Goal: Communication & Community: Answer question/provide support

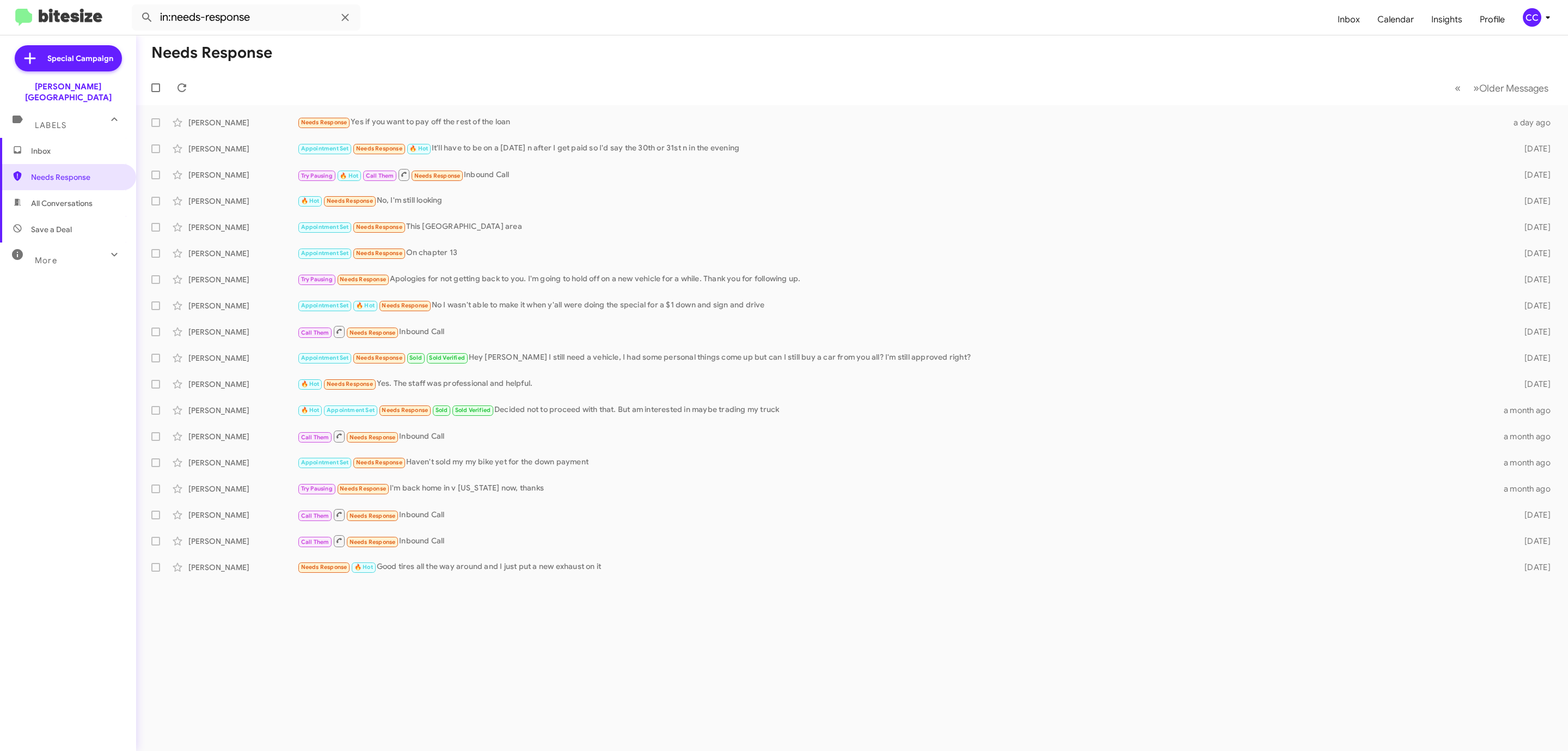
click at [36, 146] on span "Inbox" at bounding box center [77, 151] width 93 height 11
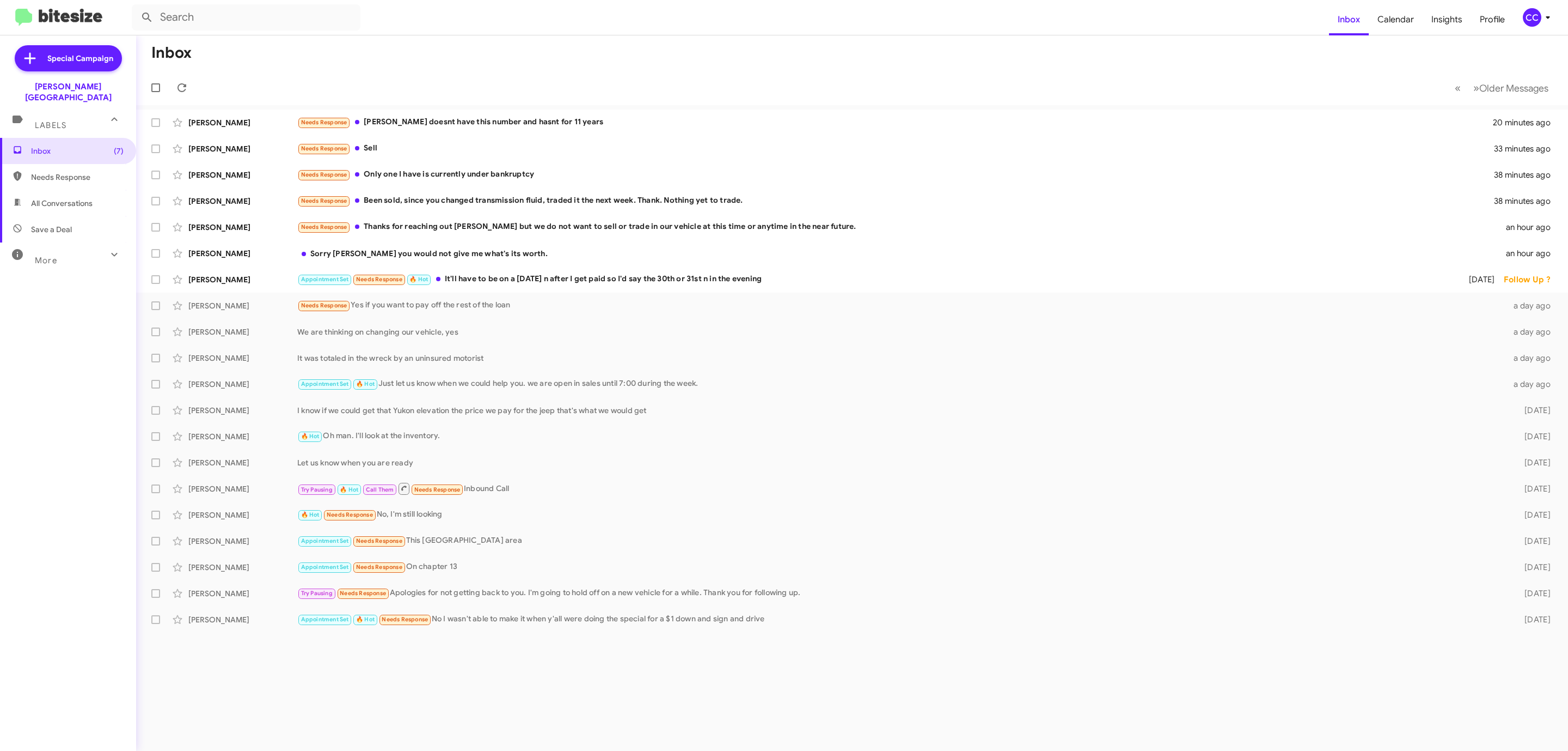
click at [34, 172] on span "Needs Response" at bounding box center [77, 177] width 93 height 11
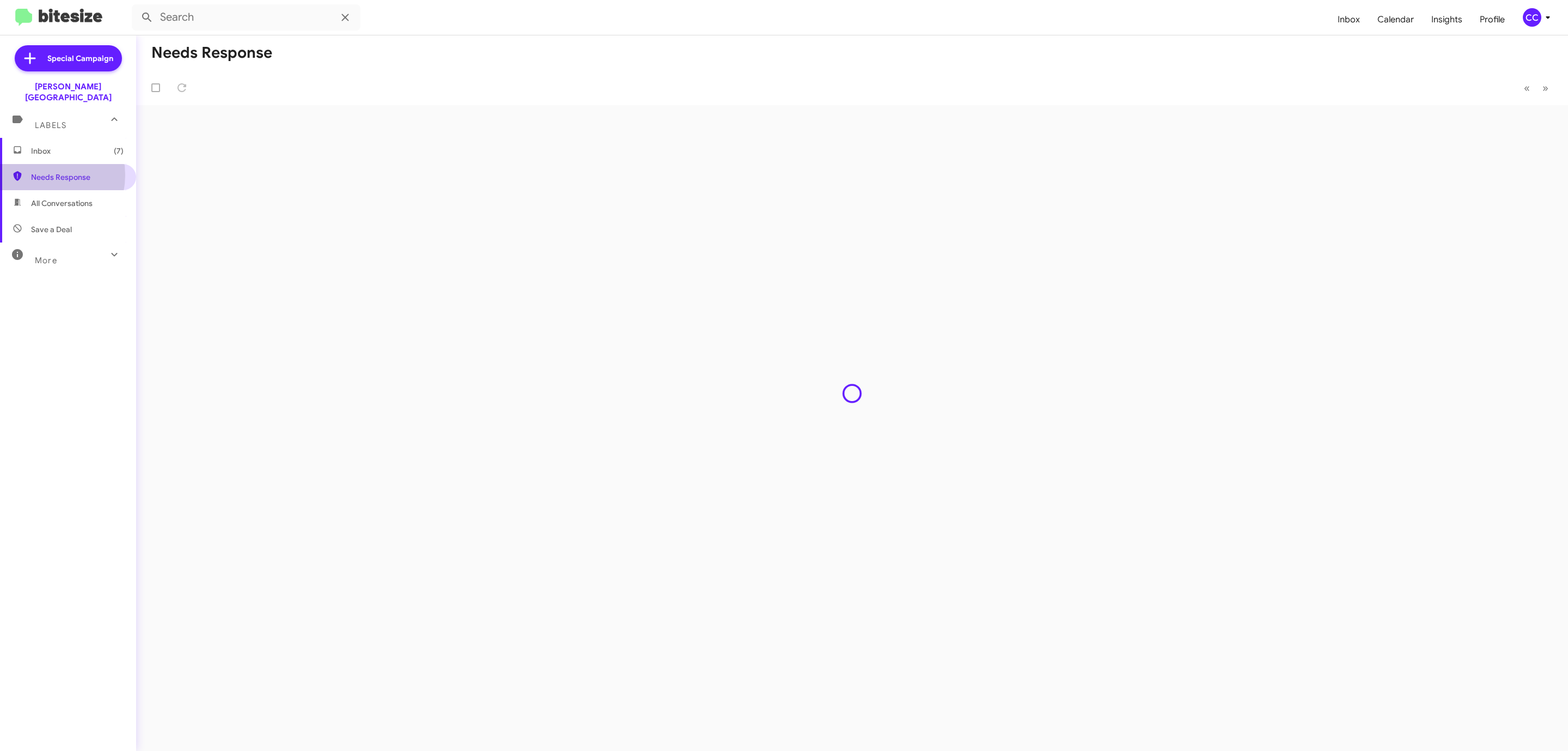
type input "in:needs-response"
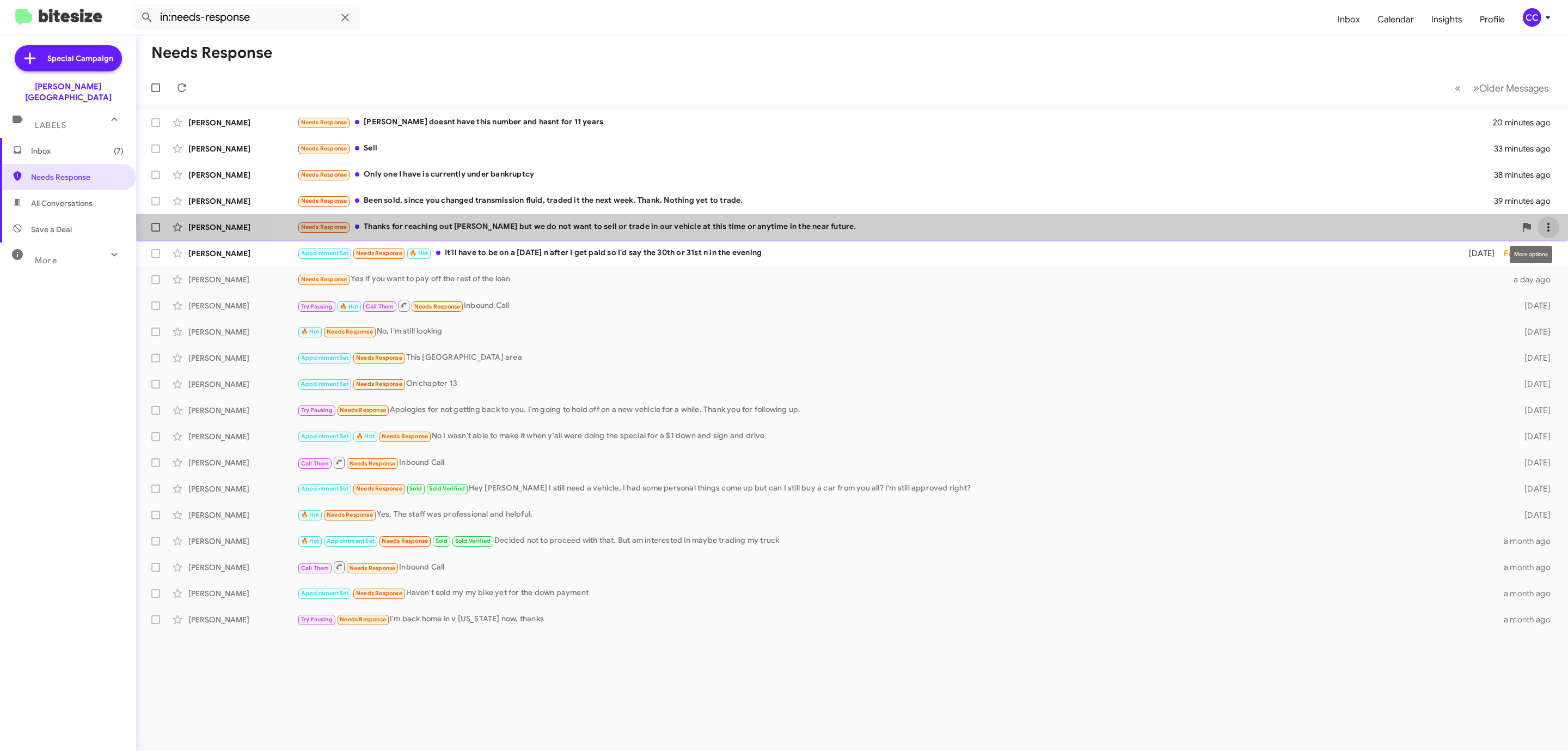
click at [1541, 221] on span at bounding box center [1549, 227] width 22 height 13
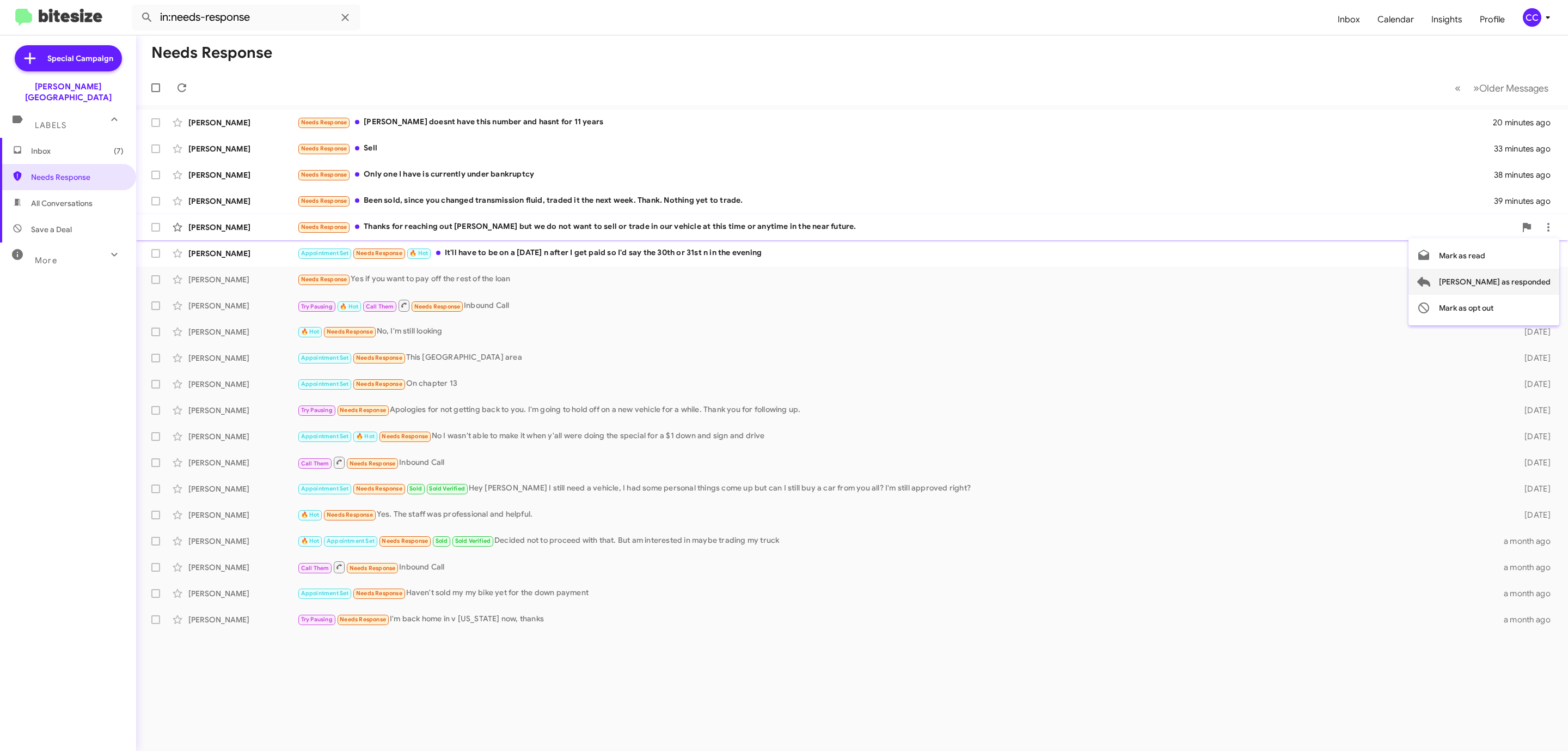
click at [1519, 276] on span "[PERSON_NAME] as responded" at bounding box center [1494, 281] width 111 height 26
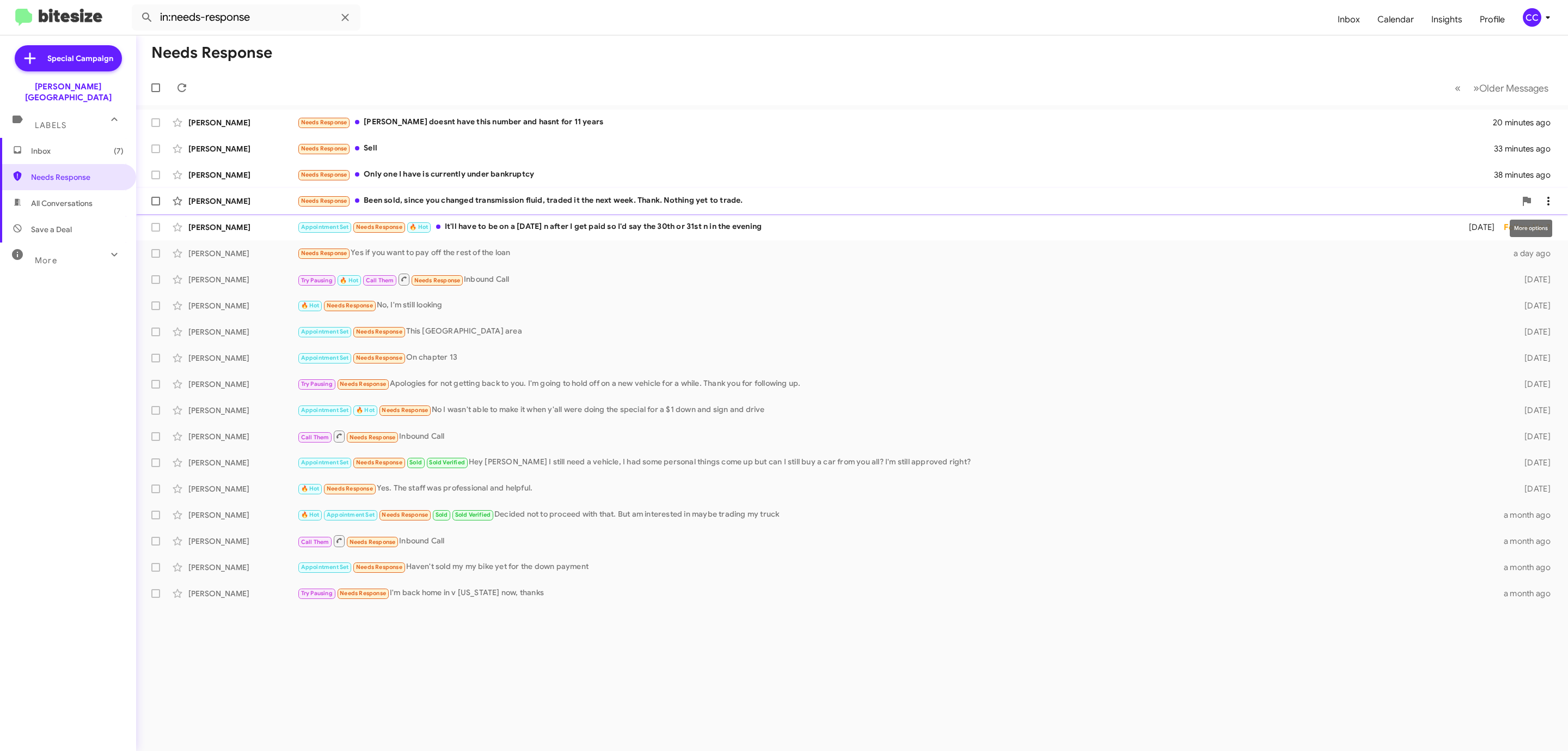
click at [1550, 199] on icon at bounding box center [1548, 200] width 13 height 13
click at [1528, 252] on span "[PERSON_NAME] as responded" at bounding box center [1494, 255] width 111 height 26
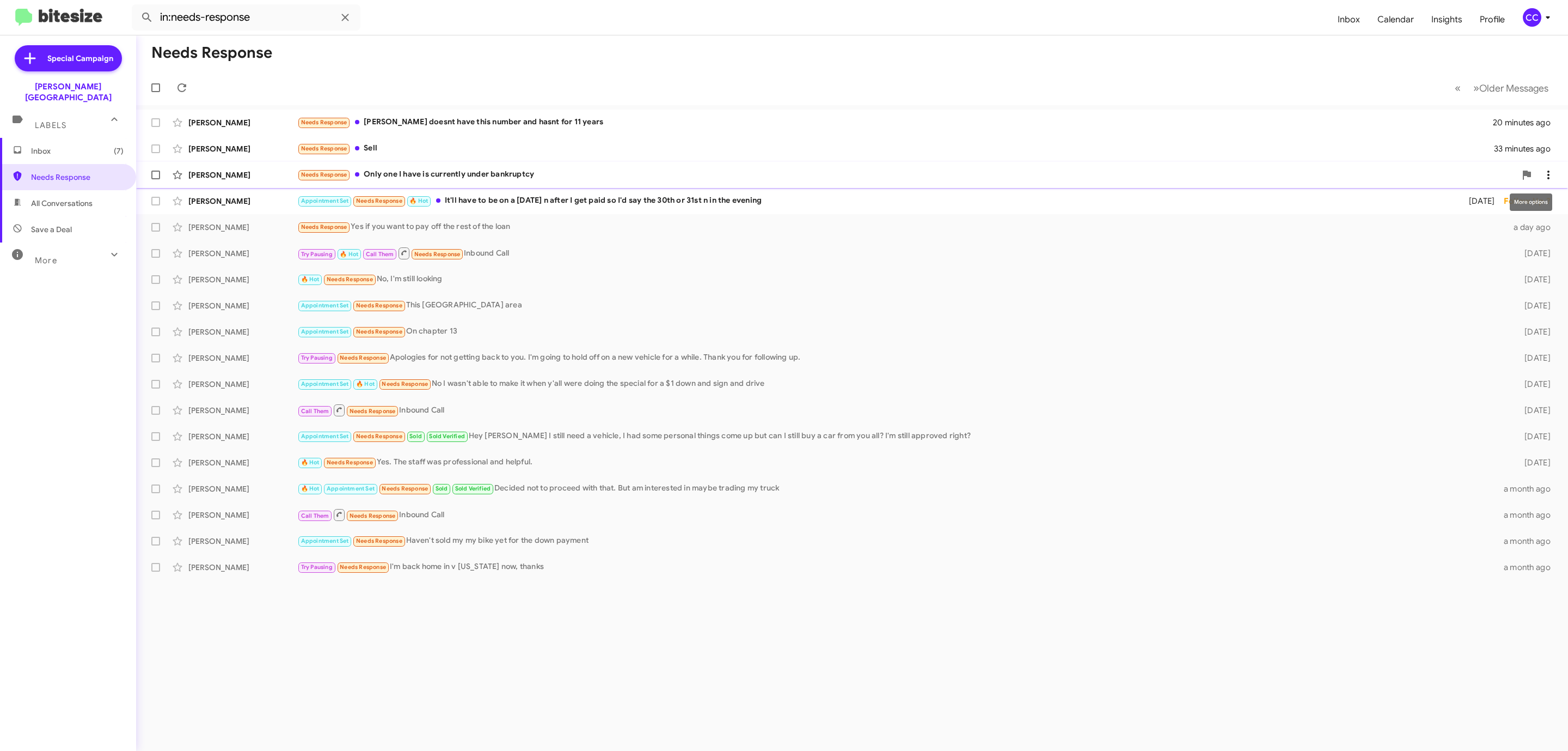
click at [1542, 168] on icon at bounding box center [1548, 174] width 13 height 13
click at [1529, 230] on span "[PERSON_NAME] as responded" at bounding box center [1494, 229] width 111 height 26
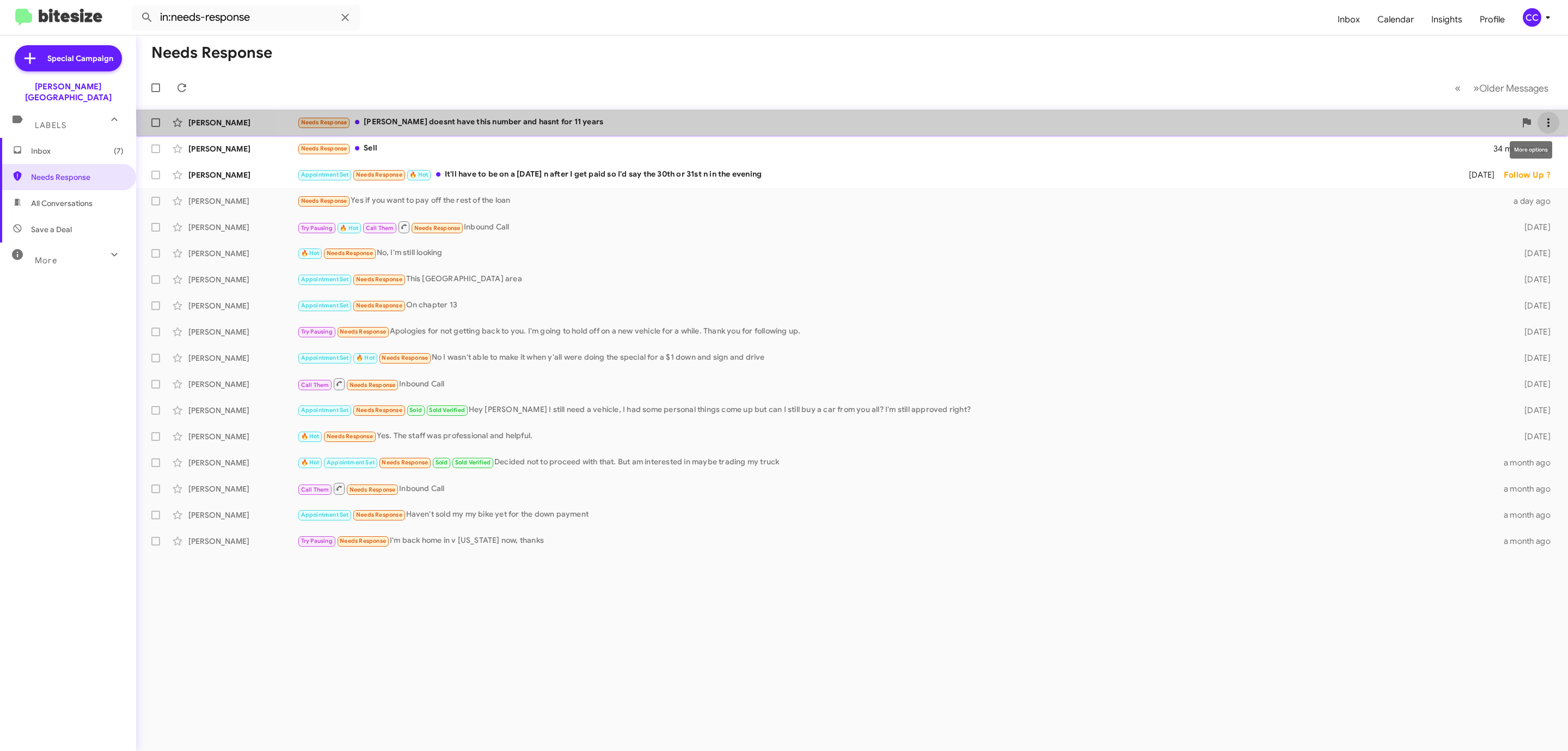
click at [1545, 113] on button at bounding box center [1549, 122] width 22 height 22
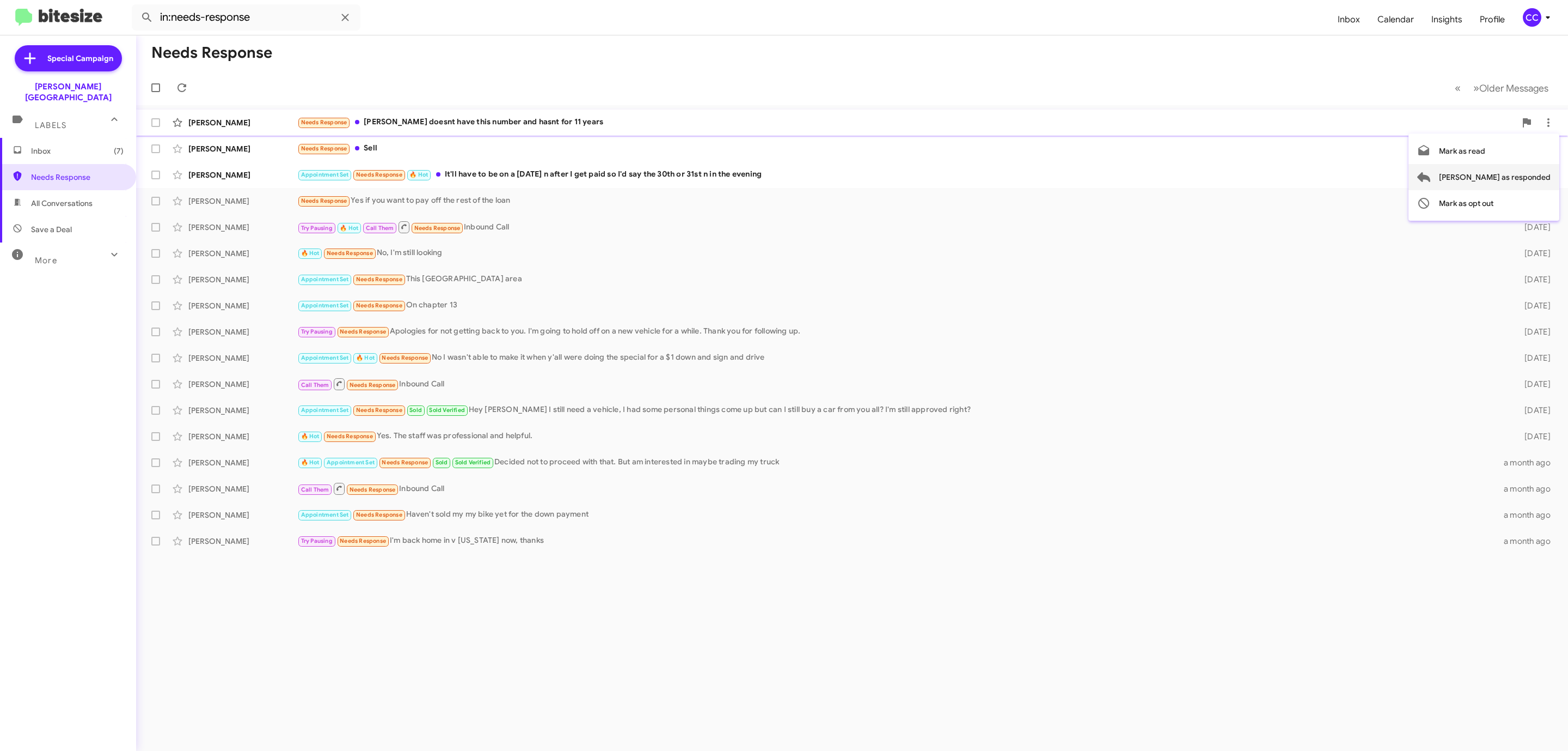
click at [1518, 175] on span "[PERSON_NAME] as responded" at bounding box center [1494, 177] width 111 height 26
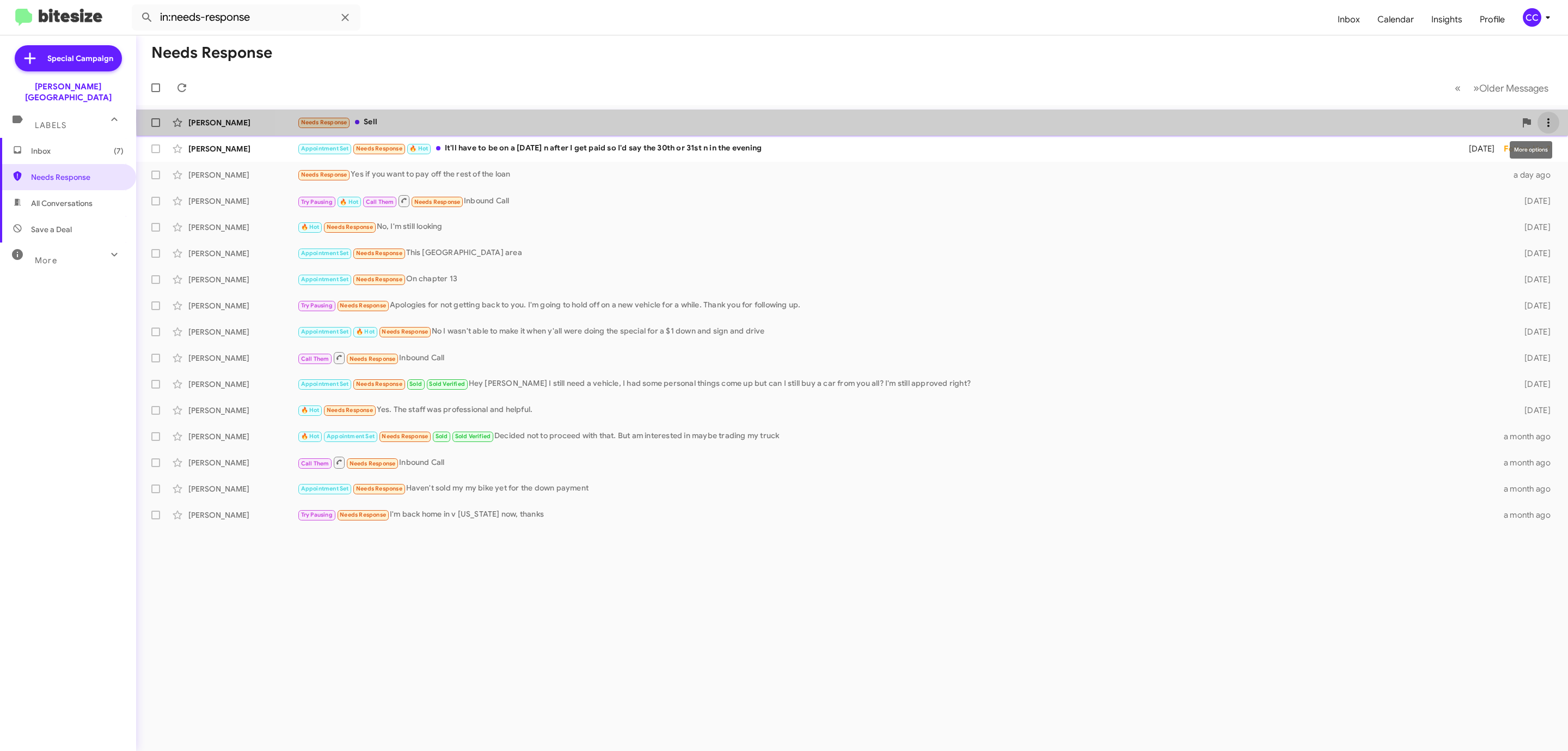
click at [1547, 121] on icon at bounding box center [1548, 122] width 13 height 13
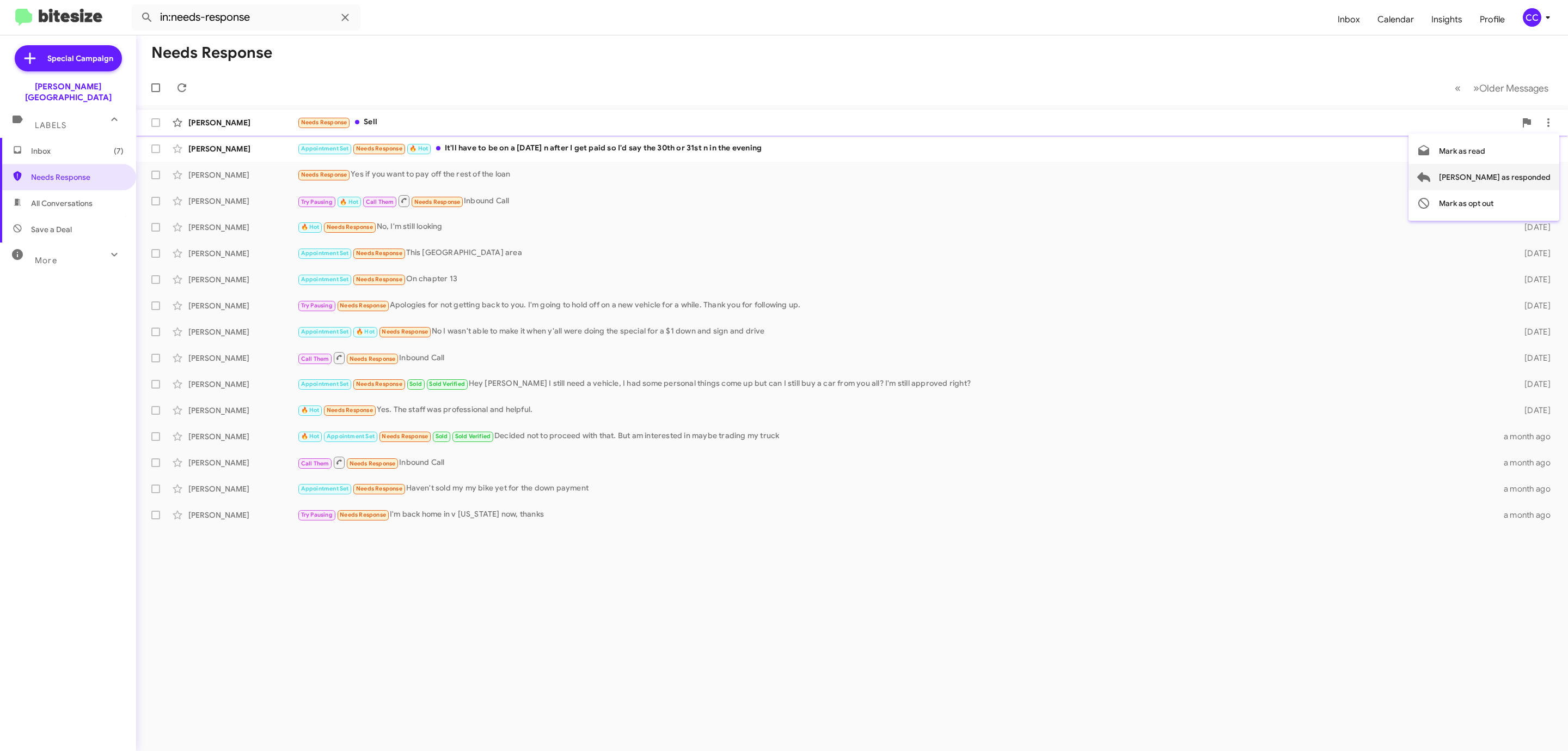
click at [1525, 175] on span "[PERSON_NAME] as responded" at bounding box center [1494, 177] width 111 height 26
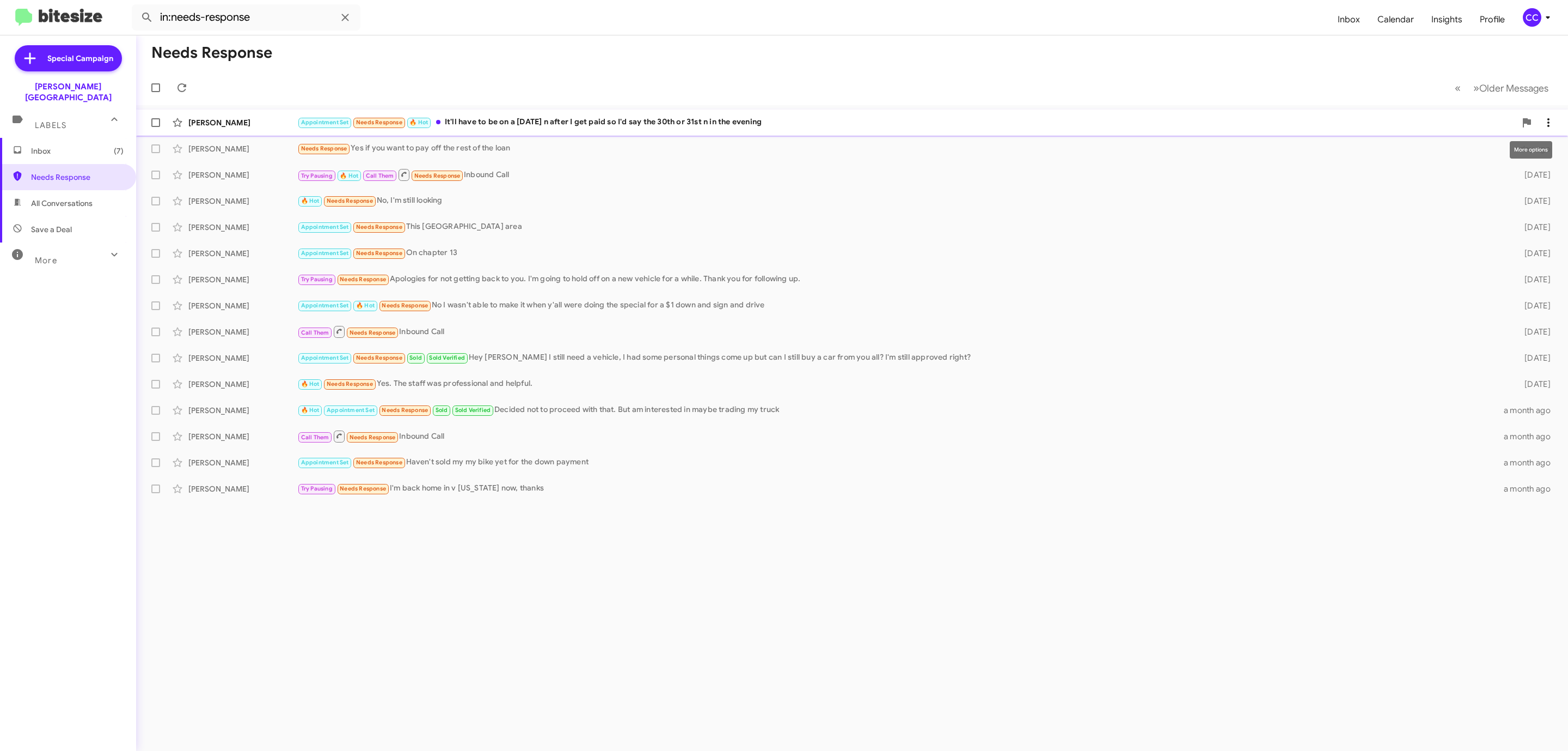
click at [1549, 118] on icon at bounding box center [1548, 122] width 13 height 13
click at [1526, 174] on span "[PERSON_NAME] as responded" at bounding box center [1494, 177] width 111 height 26
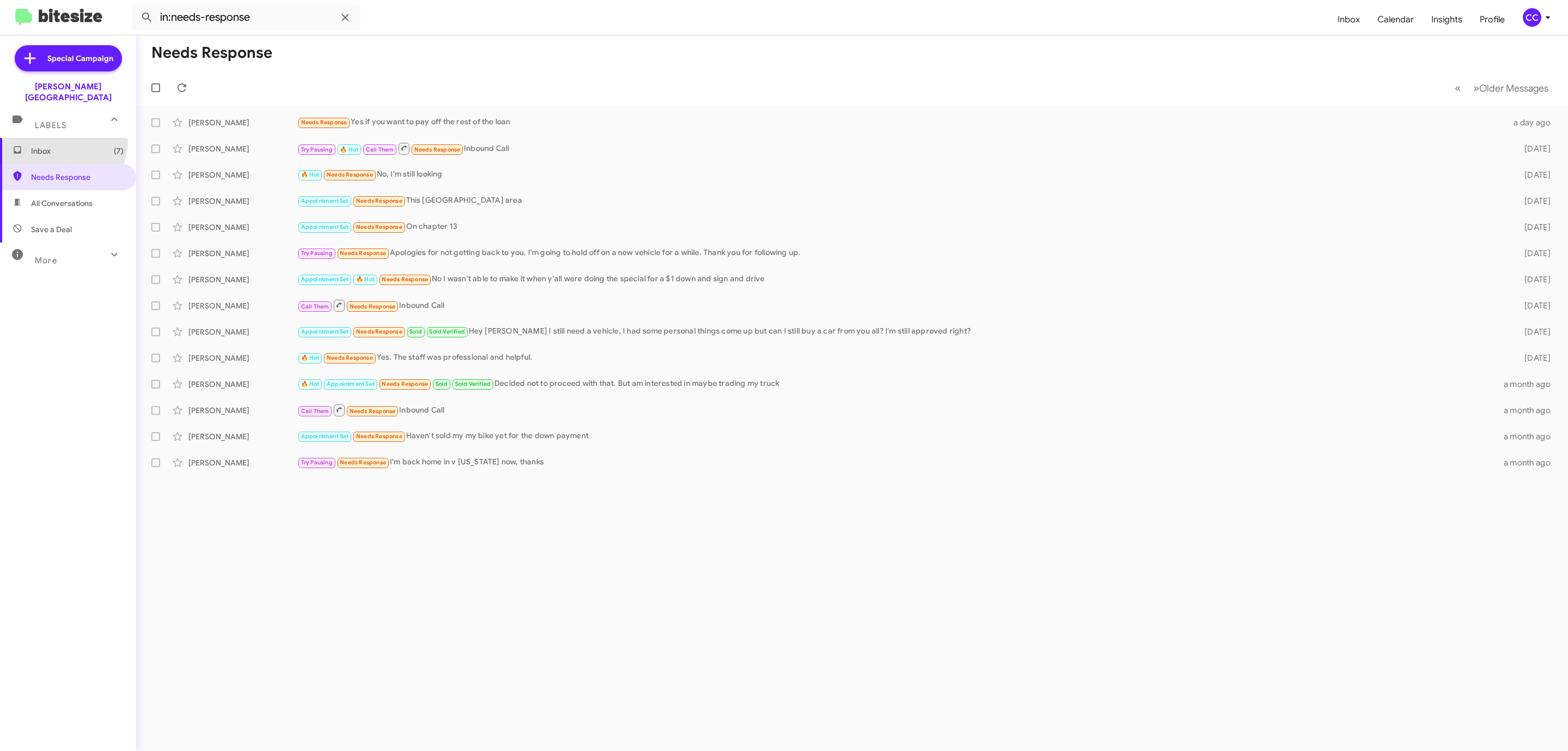
click at [46, 138] on span "Inbox (7)" at bounding box center [68, 150] width 136 height 26
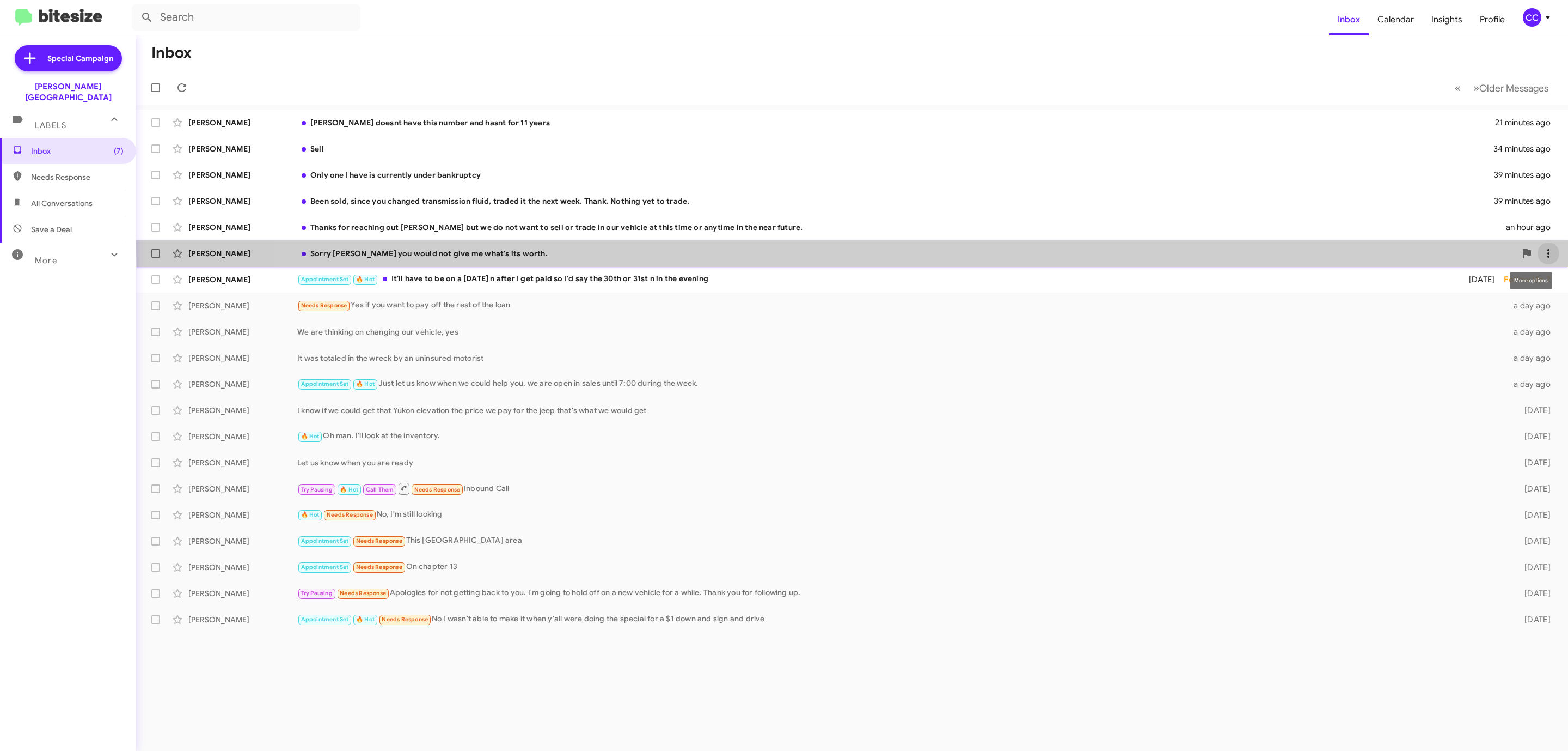
click at [1550, 247] on icon at bounding box center [1548, 253] width 13 height 13
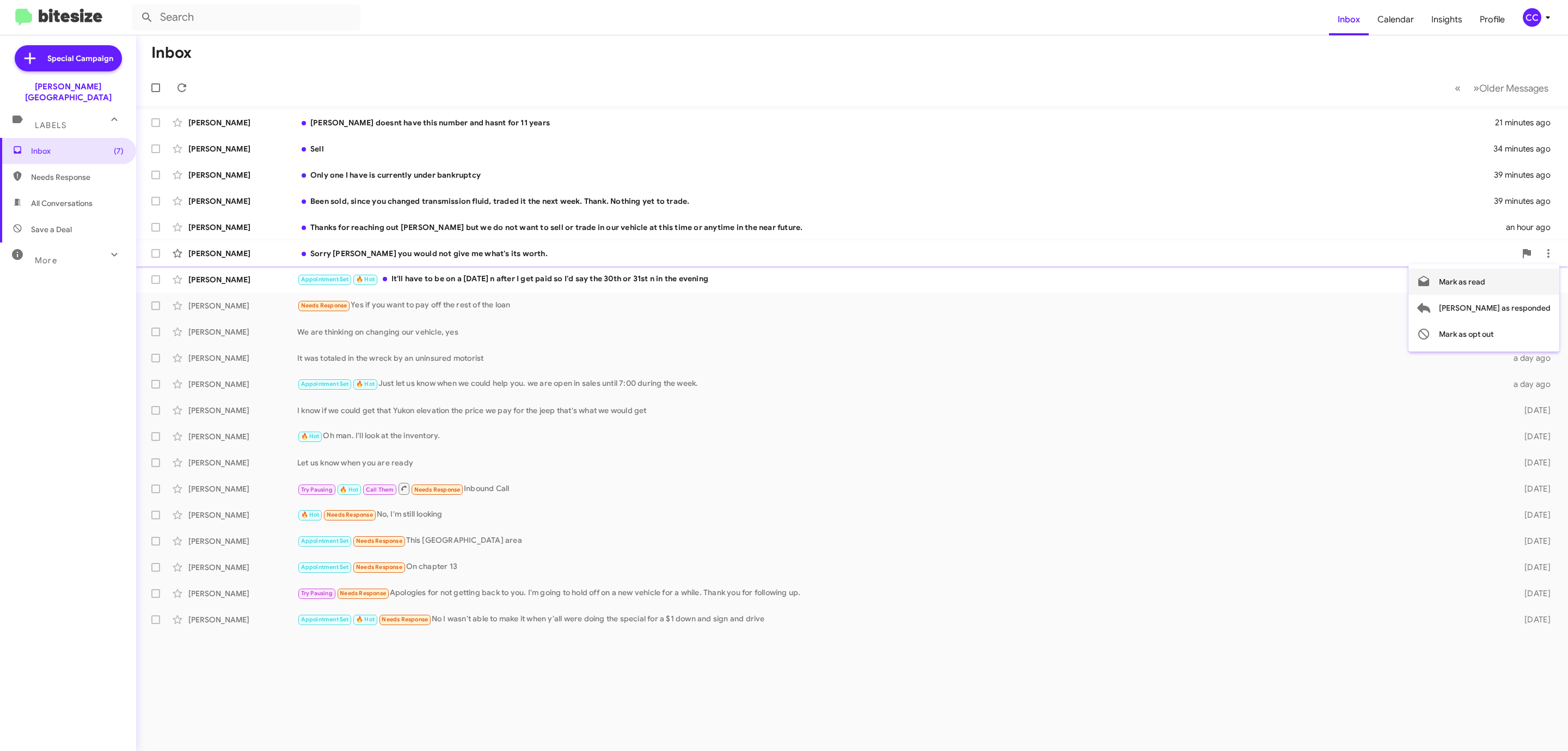
click at [1485, 283] on span "Mark as read" at bounding box center [1462, 281] width 46 height 26
click at [1555, 229] on icon at bounding box center [1548, 227] width 13 height 13
click at [1485, 253] on span "Mark as read" at bounding box center [1462, 255] width 46 height 26
click at [1542, 201] on icon at bounding box center [1548, 200] width 13 height 13
click at [1485, 231] on span "Mark as read" at bounding box center [1462, 229] width 46 height 26
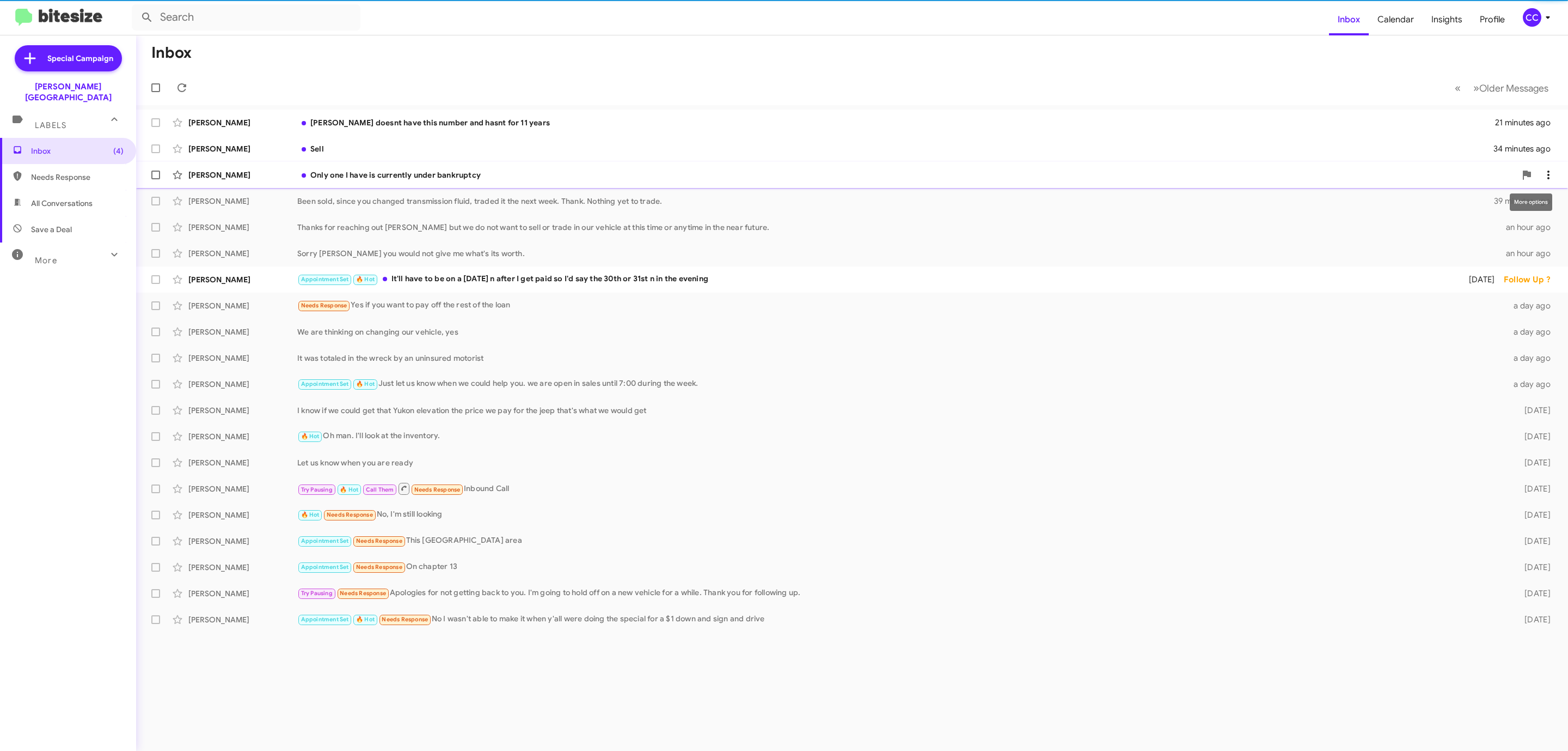
click at [1542, 173] on icon at bounding box center [1548, 174] width 13 height 13
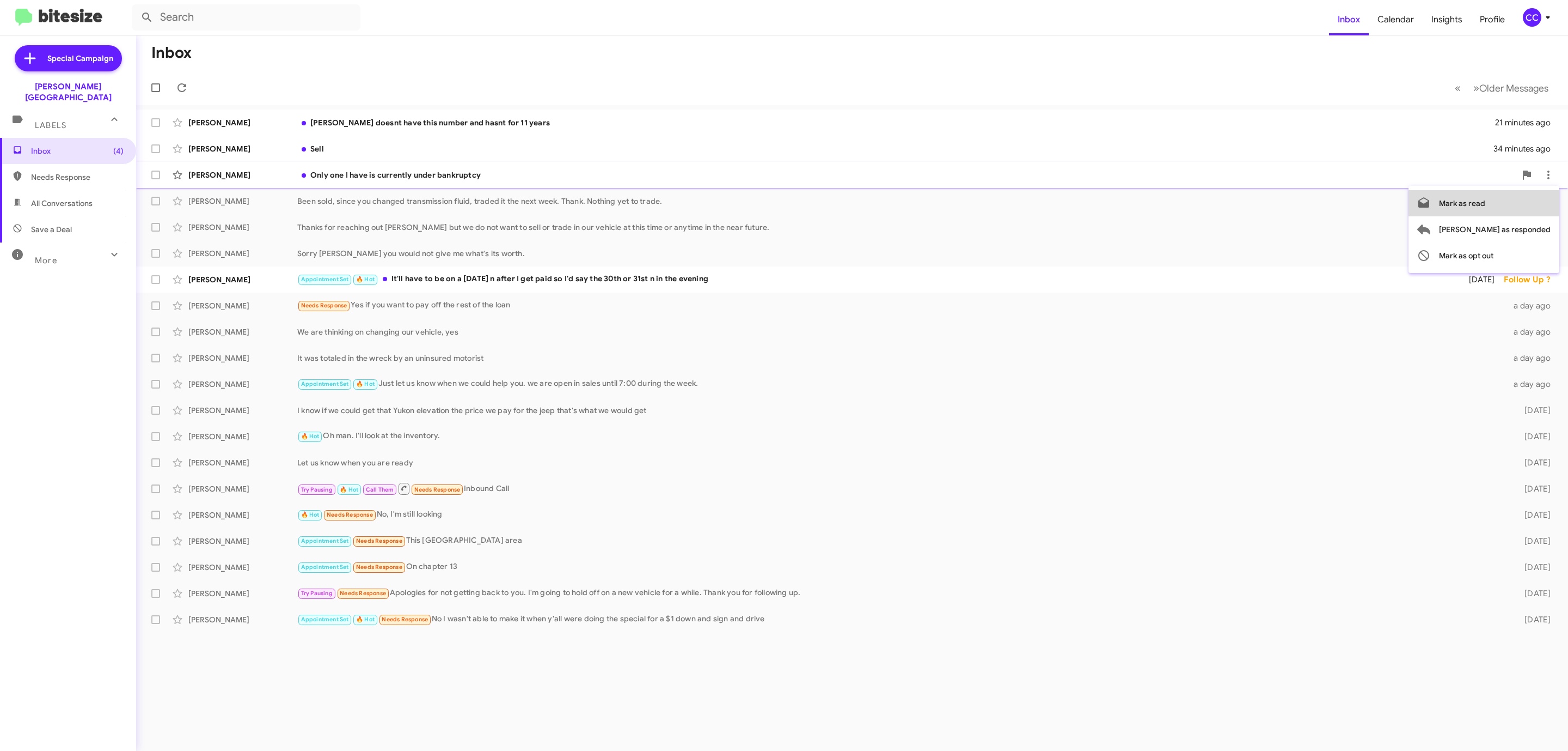
click at [1485, 203] on span "Mark as read" at bounding box center [1462, 203] width 46 height 26
click at [1539, 118] on span at bounding box center [1549, 122] width 22 height 13
click at [1489, 151] on span "Mark as read" at bounding box center [1488, 150] width 46 height 26
click at [204, 144] on div "[PERSON_NAME]" at bounding box center [242, 149] width 109 height 11
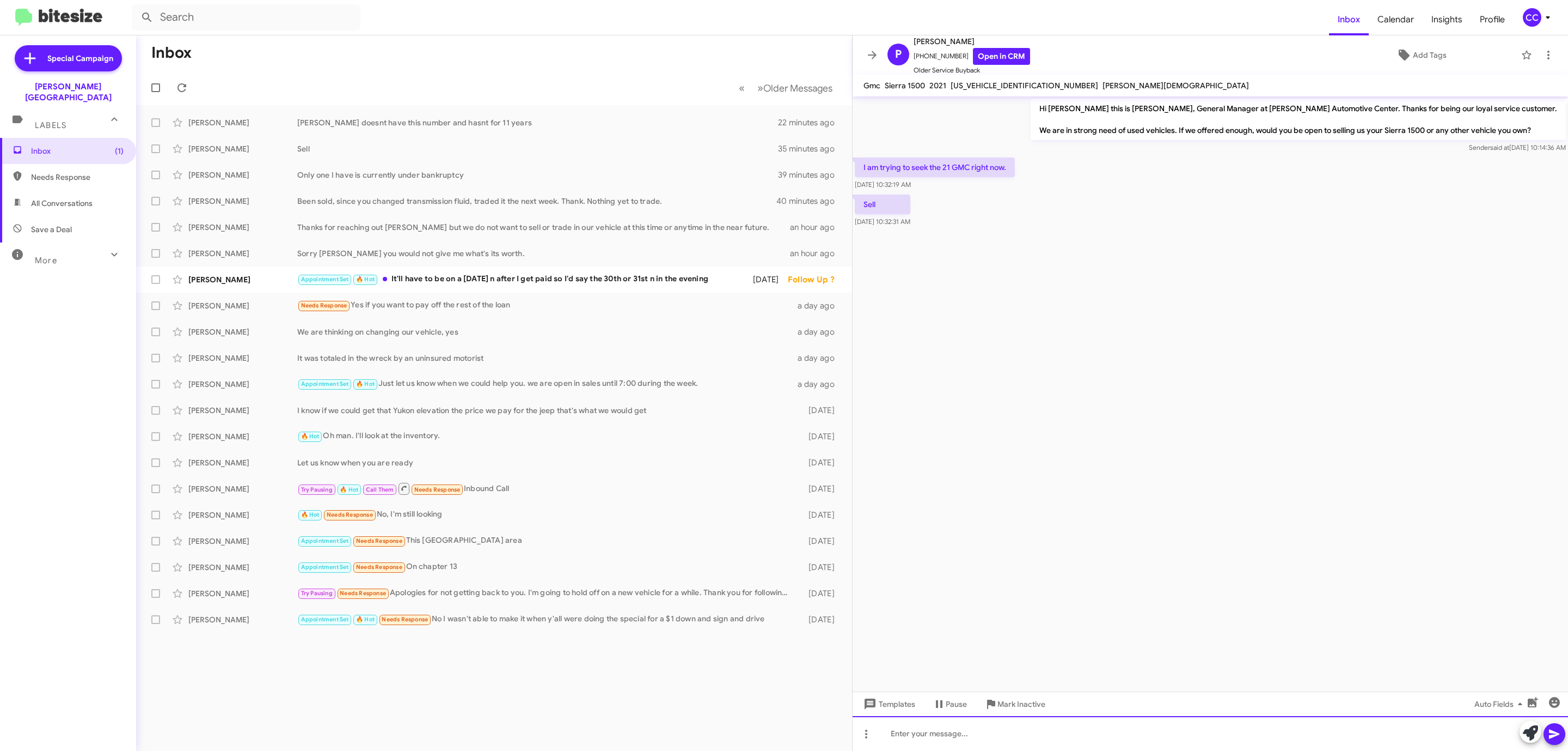
click at [922, 741] on div at bounding box center [1210, 733] width 715 height 35
click at [995, 51] on link "Open in CRM" at bounding box center [1001, 57] width 57 height 17
click at [998, 49] on link "Open in CRM" at bounding box center [1001, 57] width 57 height 17
click at [990, 51] on link "Open in CRM" at bounding box center [1001, 57] width 57 height 17
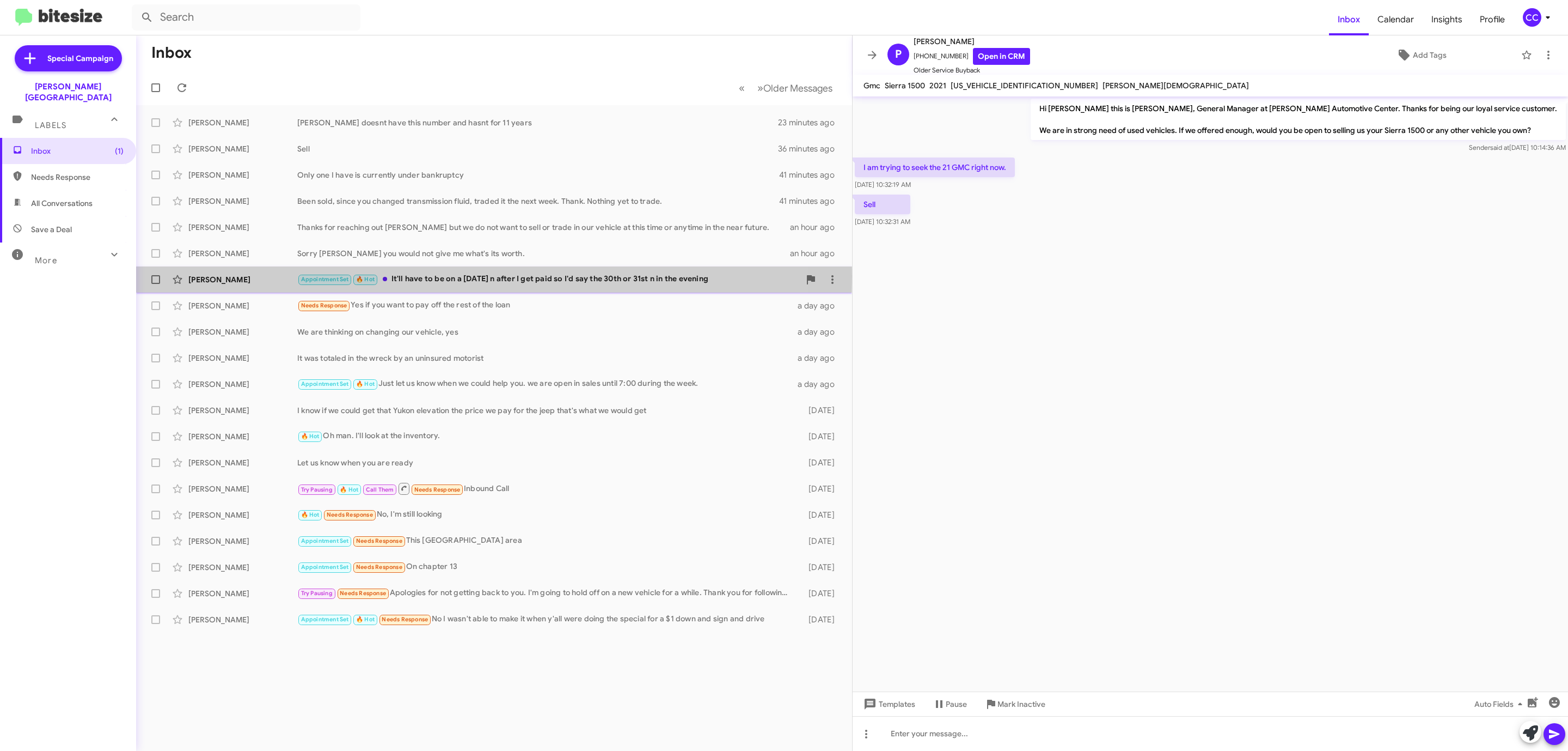
click at [208, 276] on div "[PERSON_NAME]" at bounding box center [242, 280] width 109 height 11
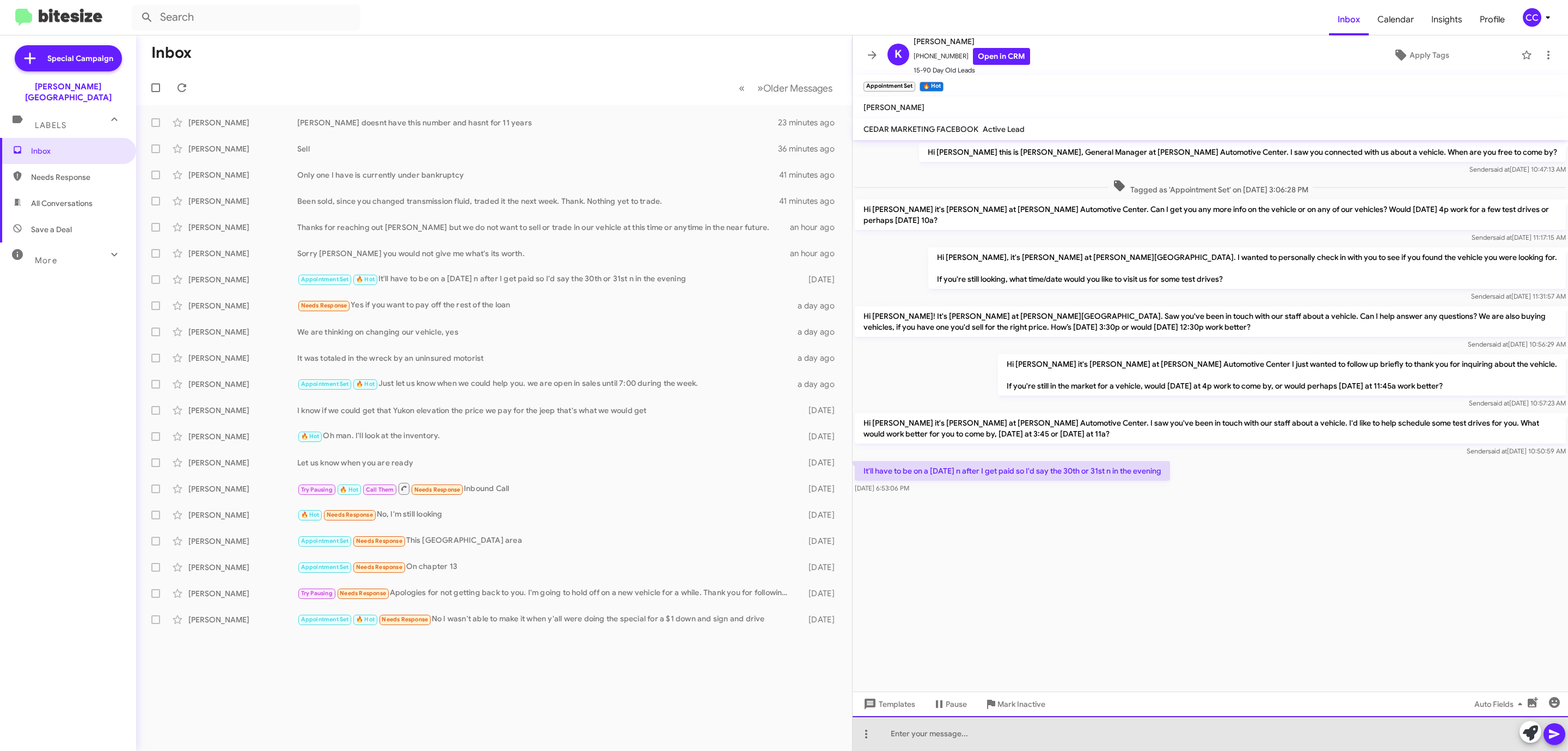
click at [918, 733] on div at bounding box center [1210, 733] width 715 height 35
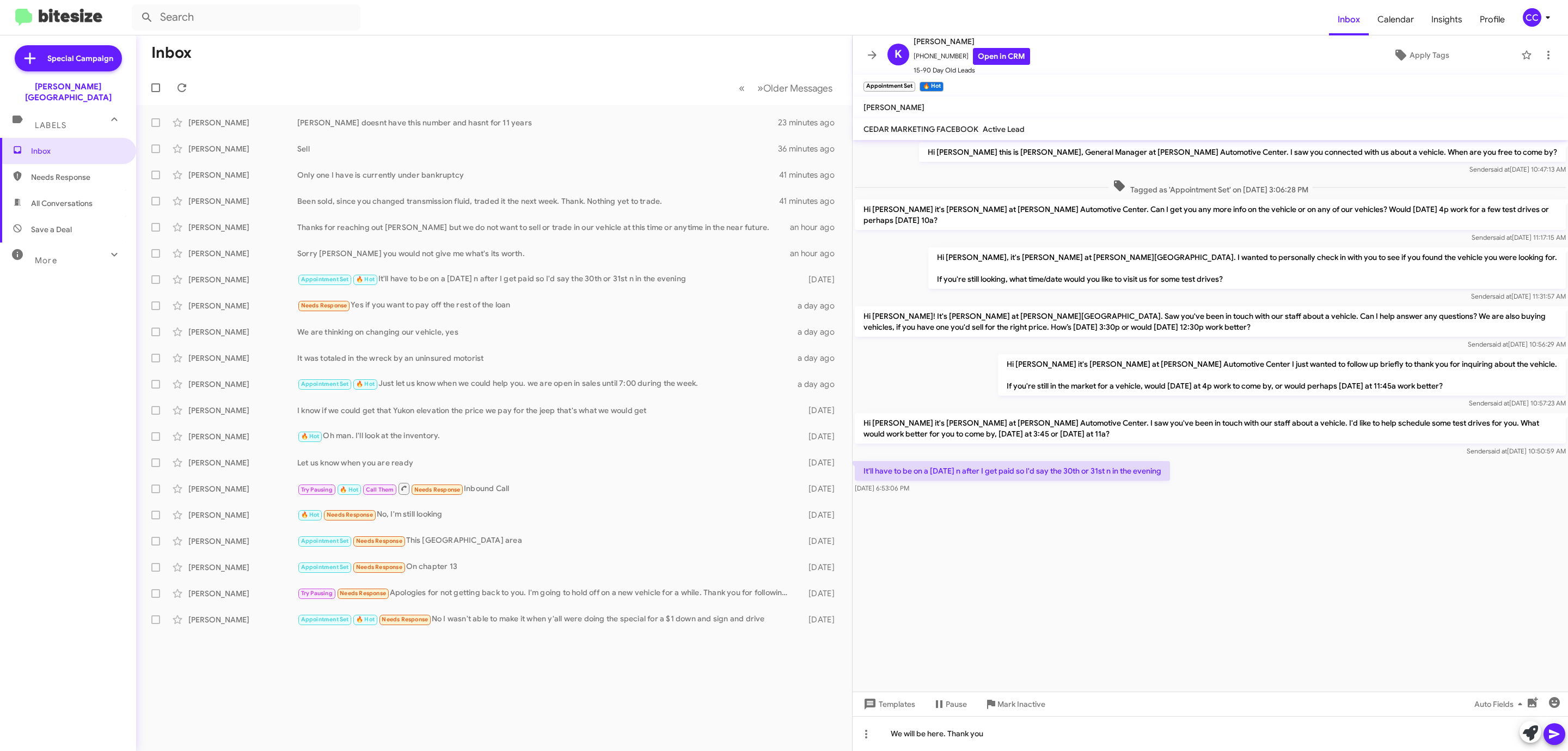
click at [1556, 730] on icon at bounding box center [1554, 733] width 13 height 13
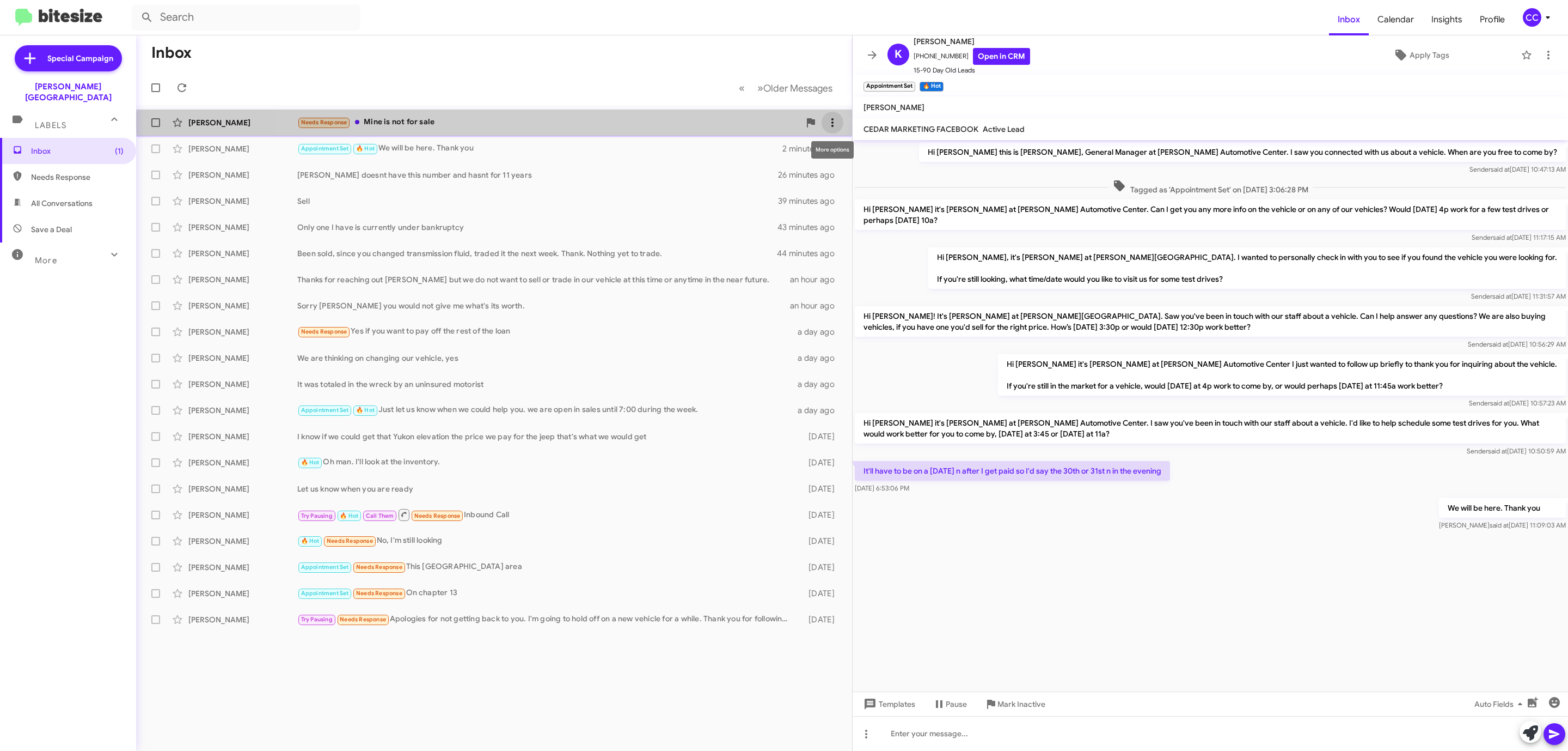
click at [832, 123] on icon at bounding box center [833, 122] width 2 height 9
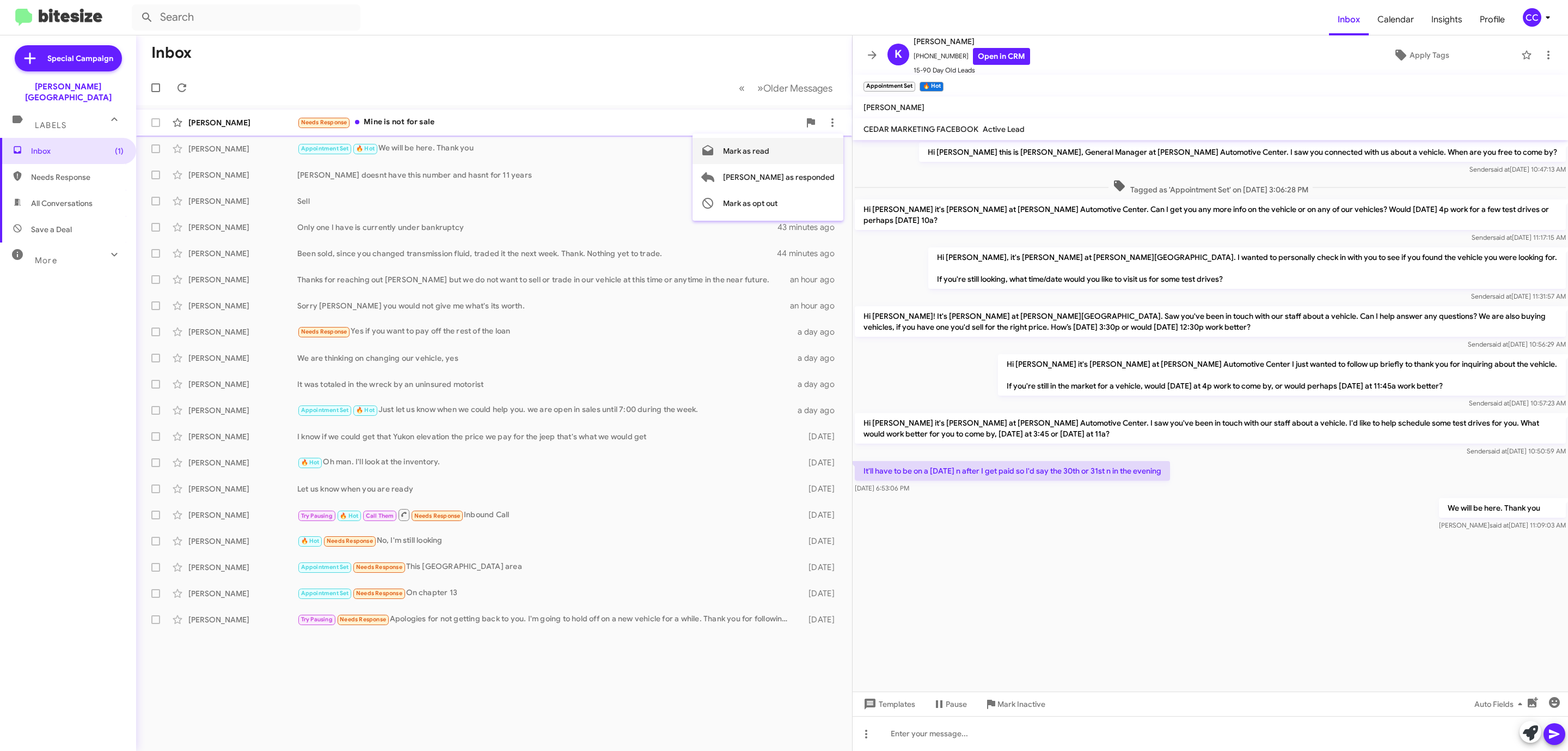
click at [769, 149] on span "Mark as read" at bounding box center [746, 150] width 46 height 26
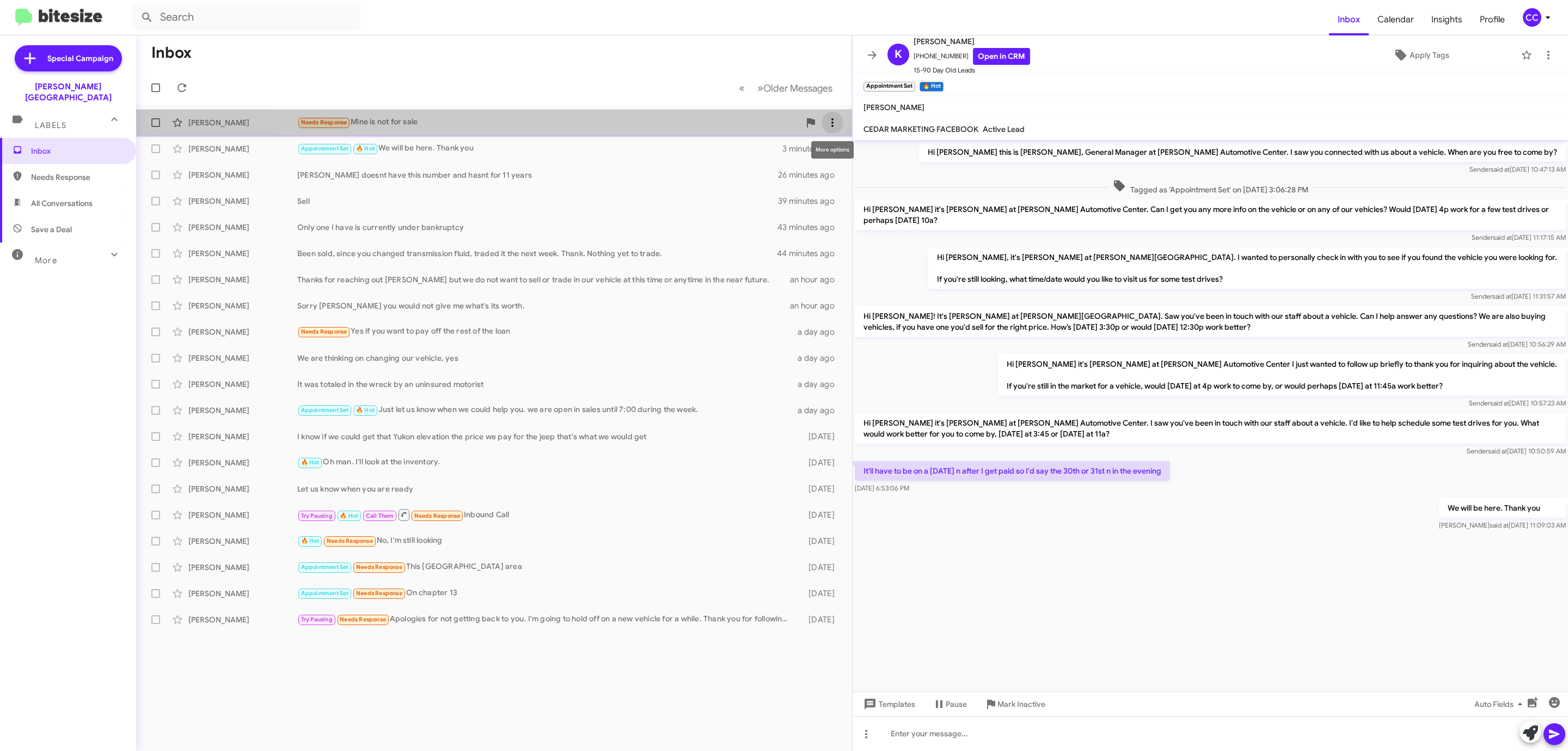
click at [838, 122] on icon at bounding box center [832, 122] width 13 height 13
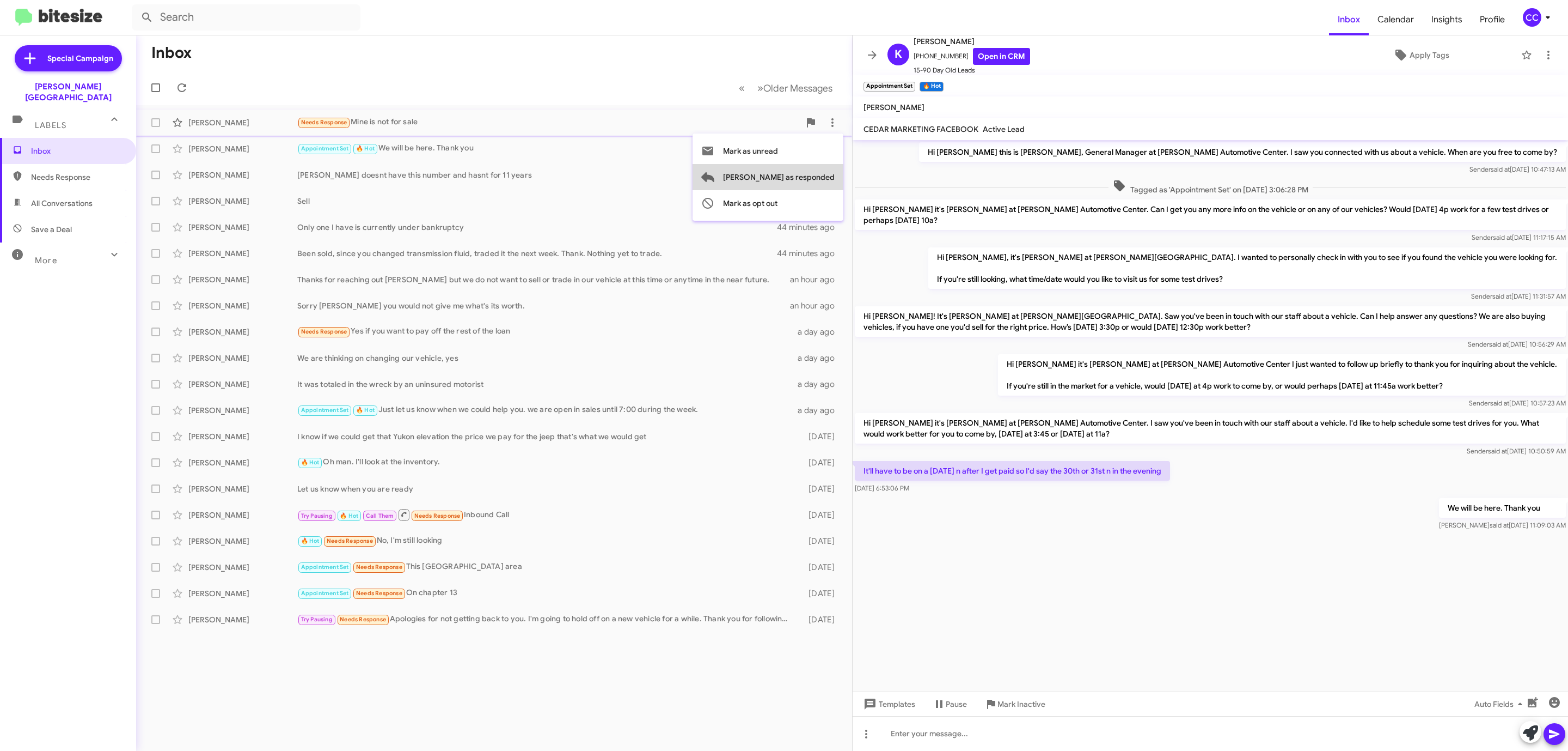
click at [817, 180] on span "[PERSON_NAME] as responded" at bounding box center [779, 177] width 111 height 26
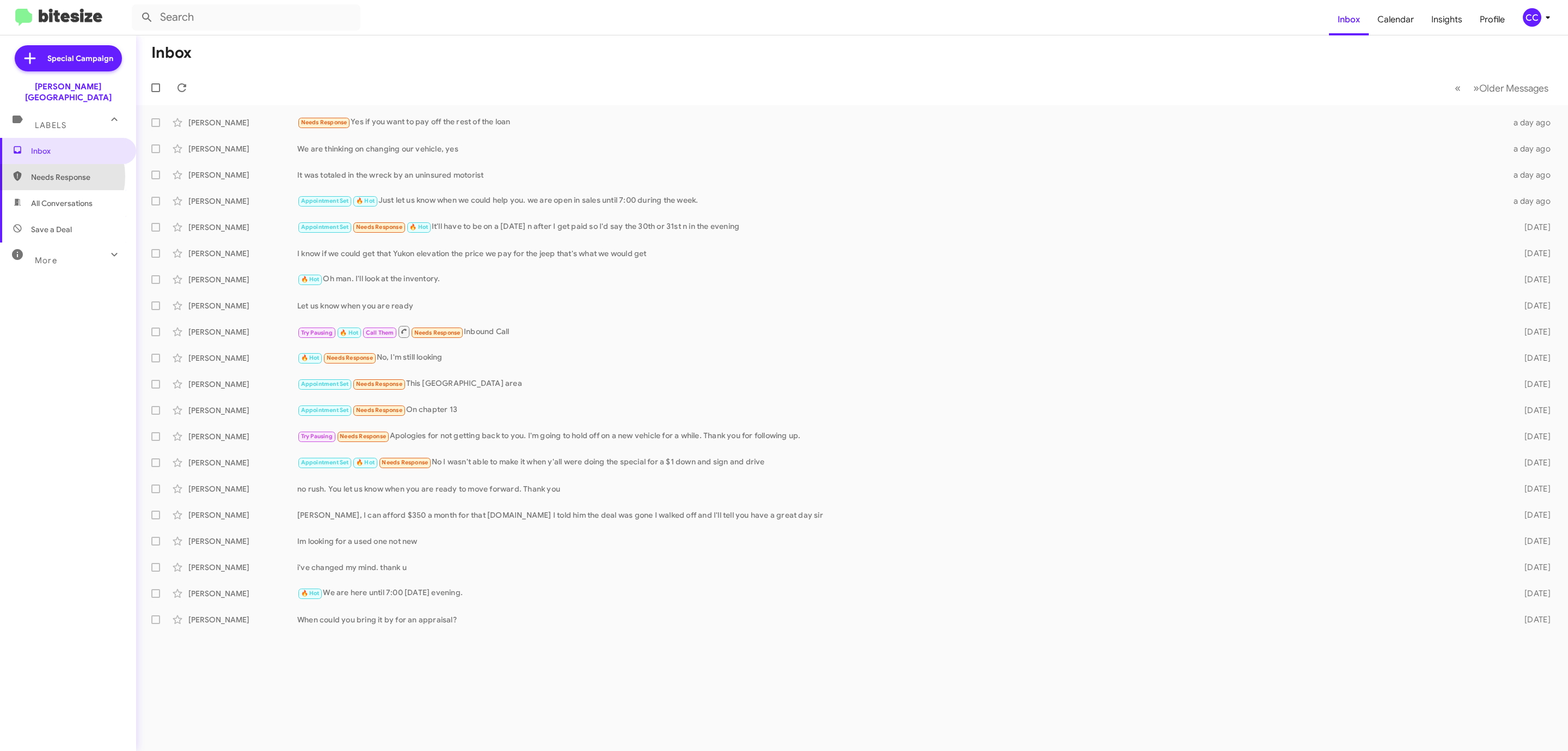
click at [46, 172] on span "Needs Response" at bounding box center [77, 177] width 93 height 11
type input "in:needs-response"
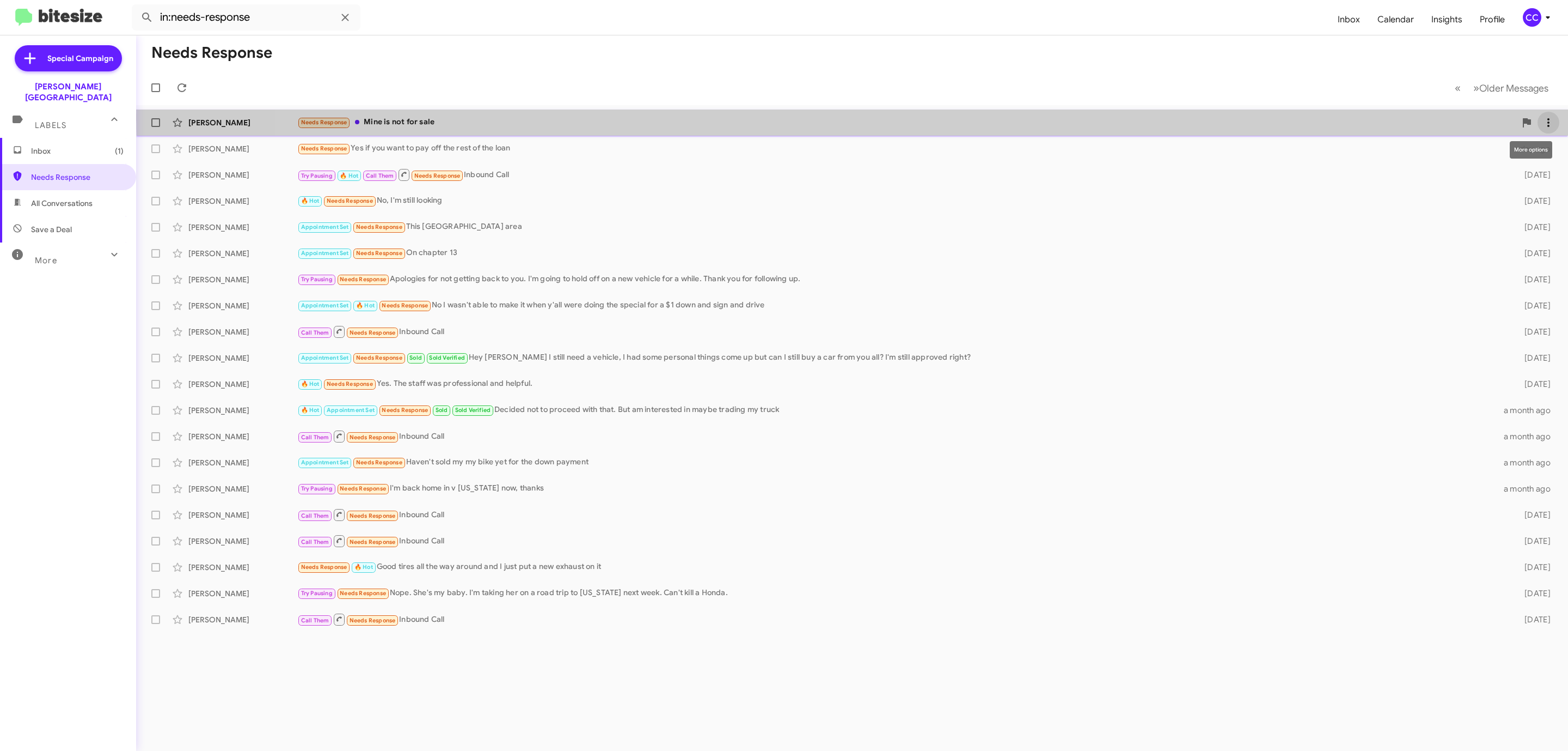
click at [1542, 119] on icon at bounding box center [1548, 122] width 13 height 13
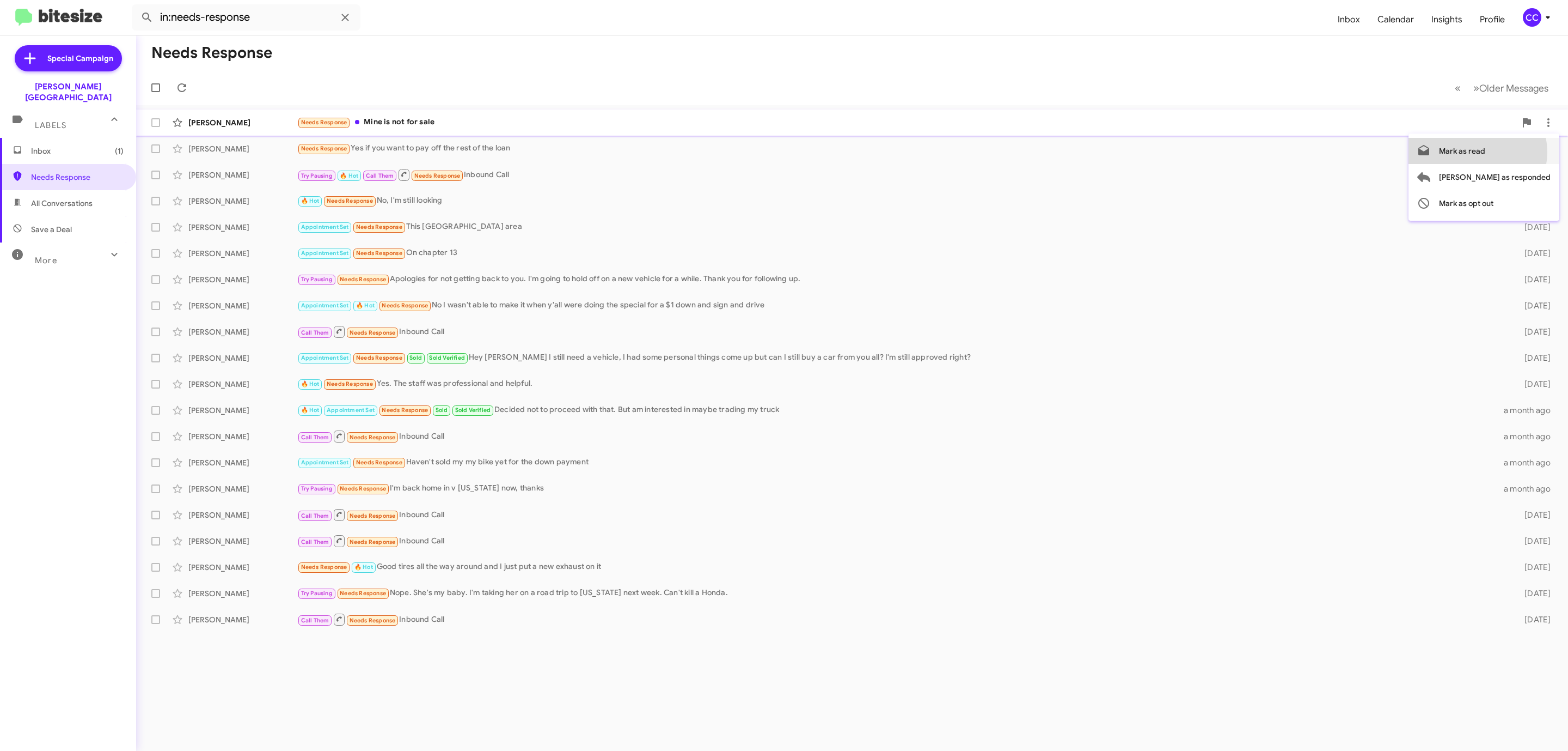
click at [1485, 152] on span "Mark as read" at bounding box center [1462, 150] width 46 height 26
click at [49, 172] on span "Needs Response" at bounding box center [77, 177] width 93 height 11
click at [1545, 119] on icon at bounding box center [1548, 122] width 13 height 13
click at [394, 121] on div at bounding box center [784, 375] width 1568 height 751
click at [206, 122] on div "[PERSON_NAME]" at bounding box center [242, 122] width 109 height 11
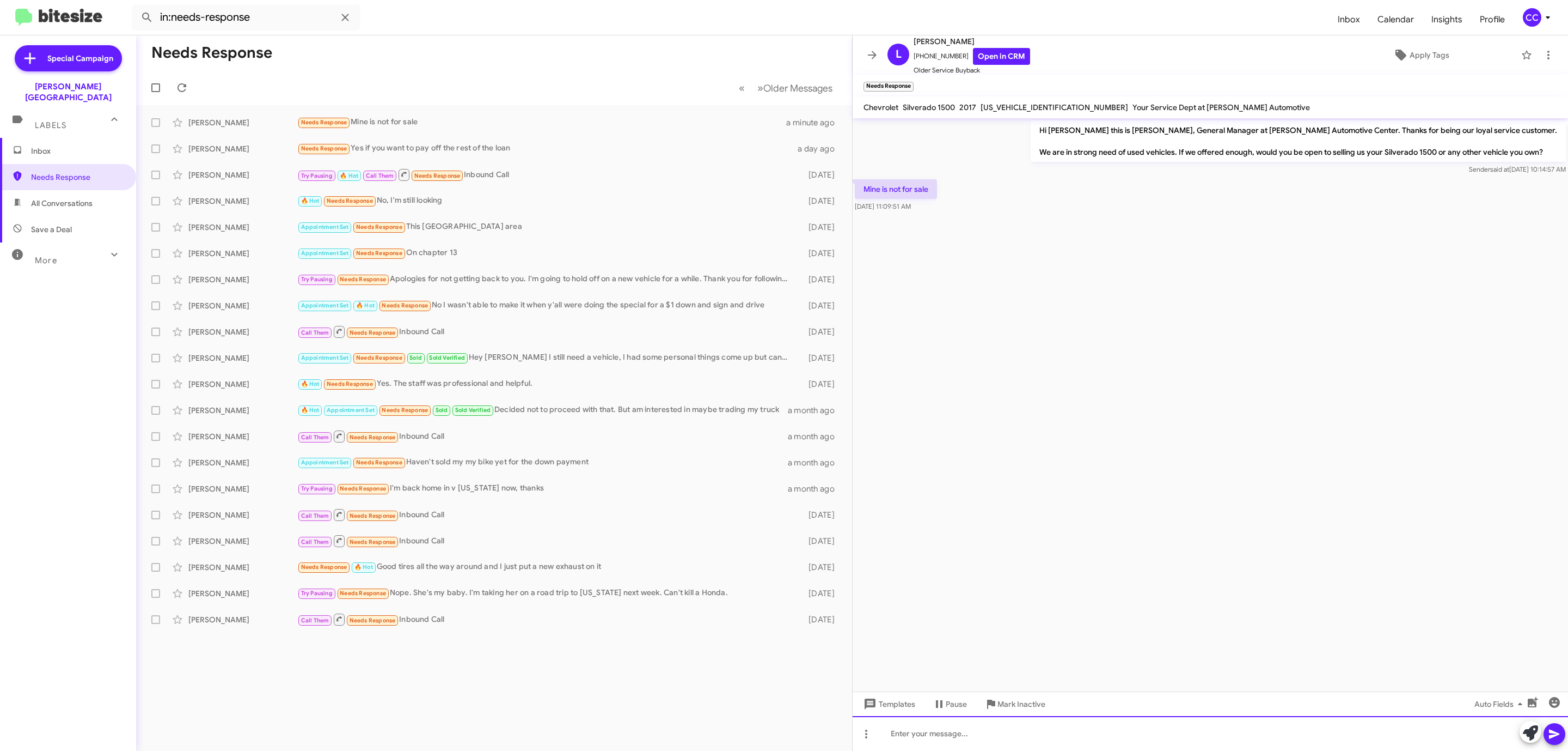
click at [947, 730] on div at bounding box center [1210, 733] width 715 height 35
click at [1558, 730] on icon at bounding box center [1554, 733] width 13 height 13
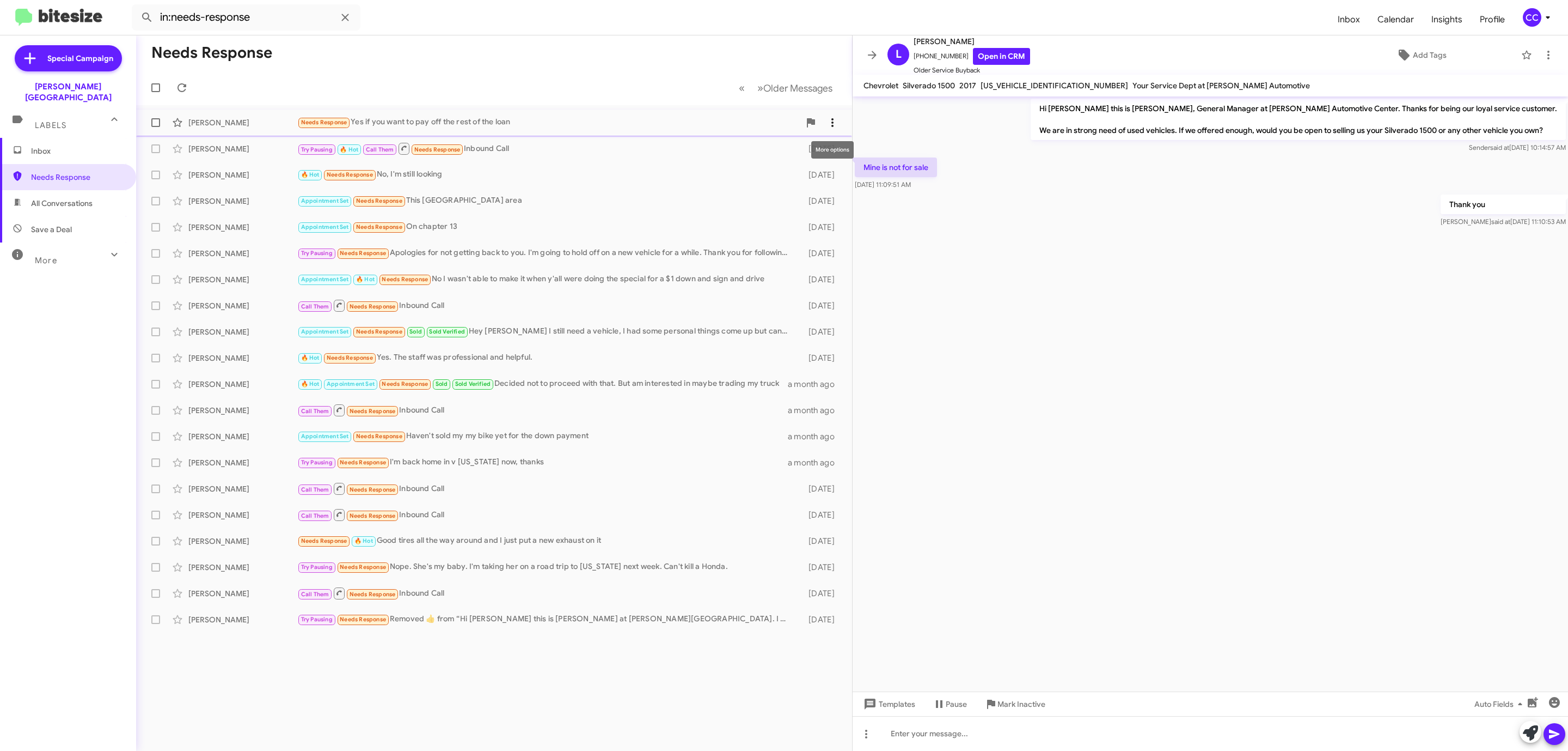
click at [833, 115] on button at bounding box center [833, 122] width 22 height 22
click at [201, 122] on div at bounding box center [784, 375] width 1568 height 751
click at [201, 122] on div "[PERSON_NAME]" at bounding box center [242, 122] width 109 height 11
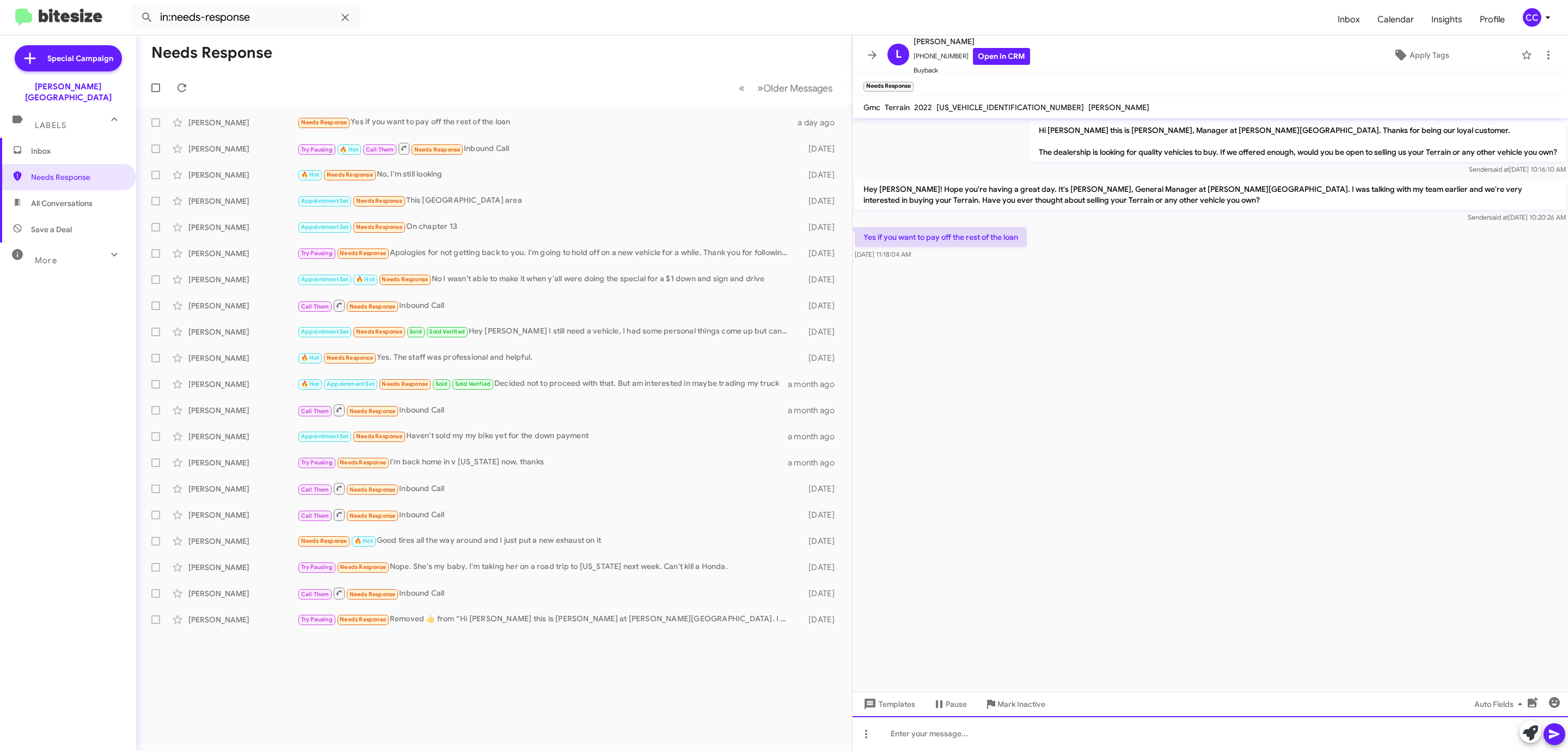
click at [915, 737] on div at bounding box center [1210, 733] width 715 height 35
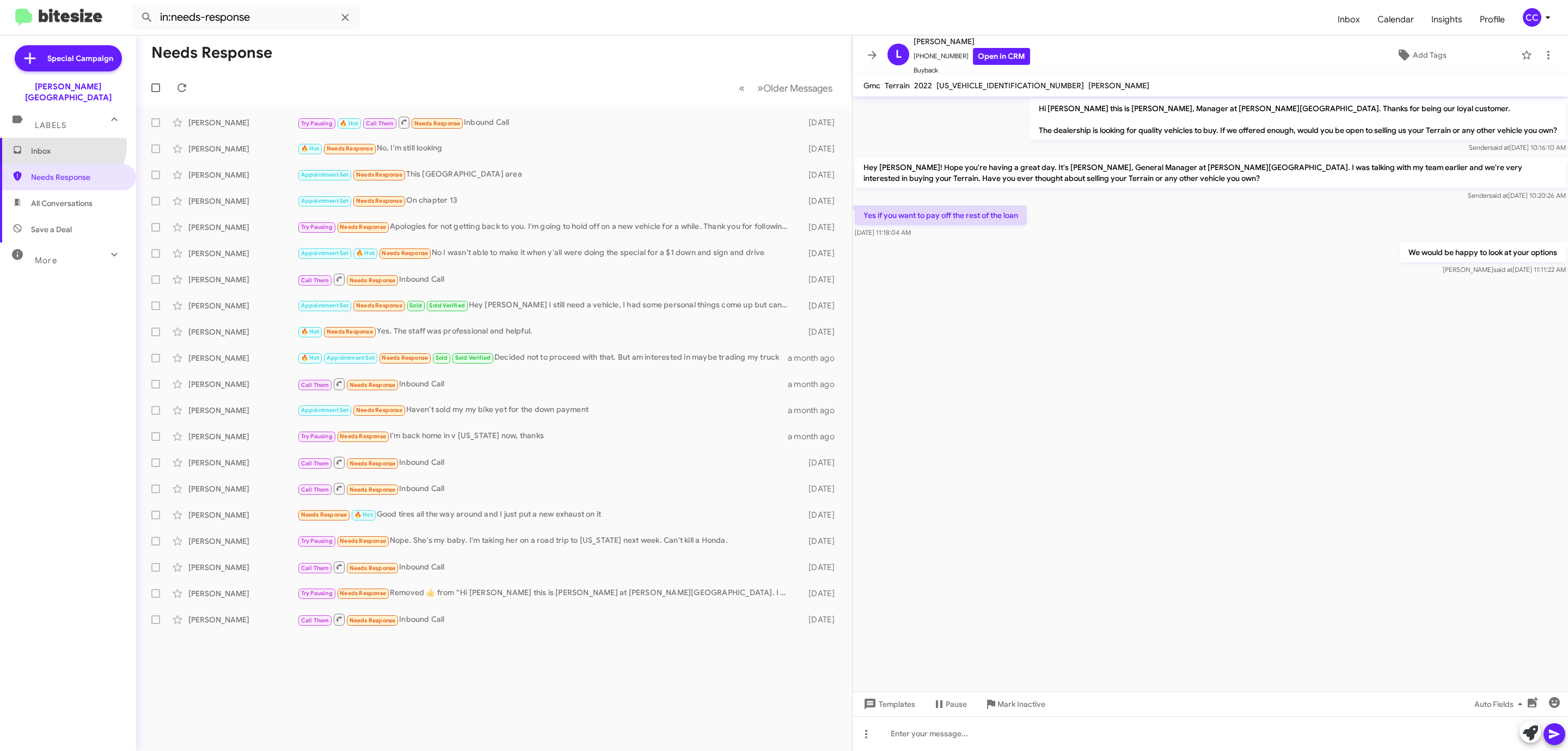
click at [60, 138] on span "Inbox" at bounding box center [68, 150] width 136 height 26
